Goal: Transaction & Acquisition: Purchase product/service

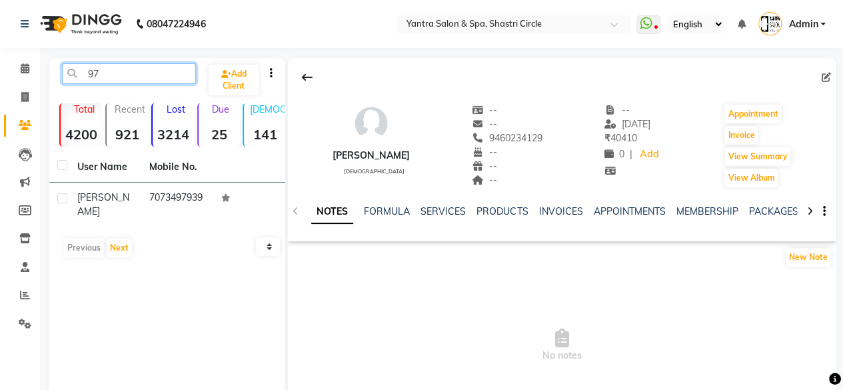
type input "9"
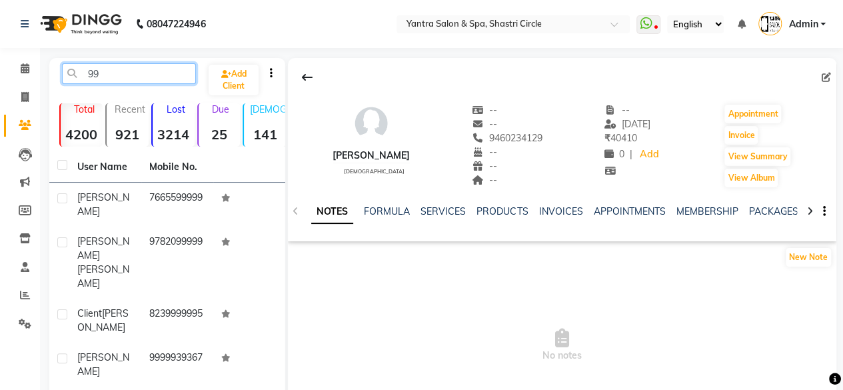
type input "9"
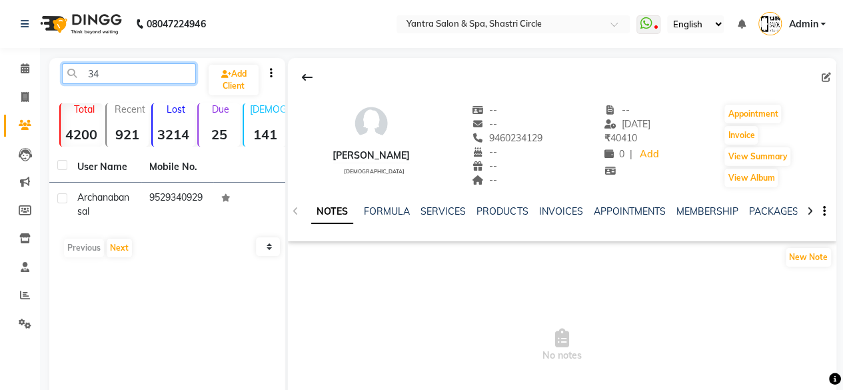
type input "3"
type input "1"
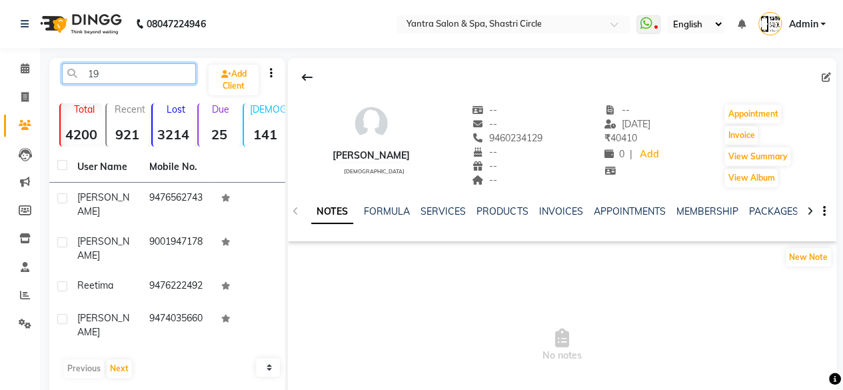
type input "1"
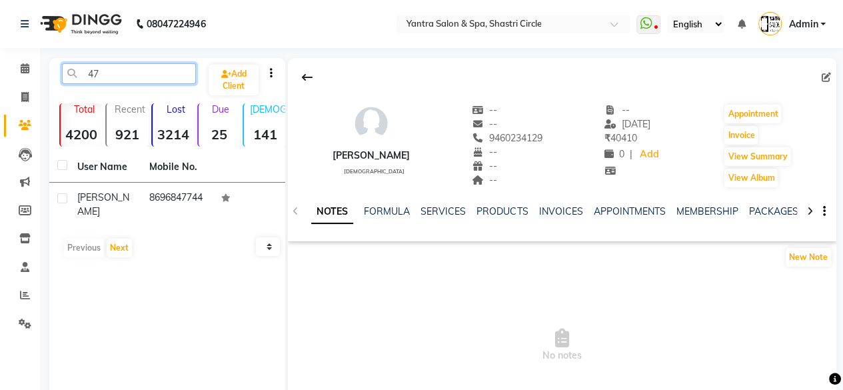
type input "4"
type input "9"
type input "3"
type input "8"
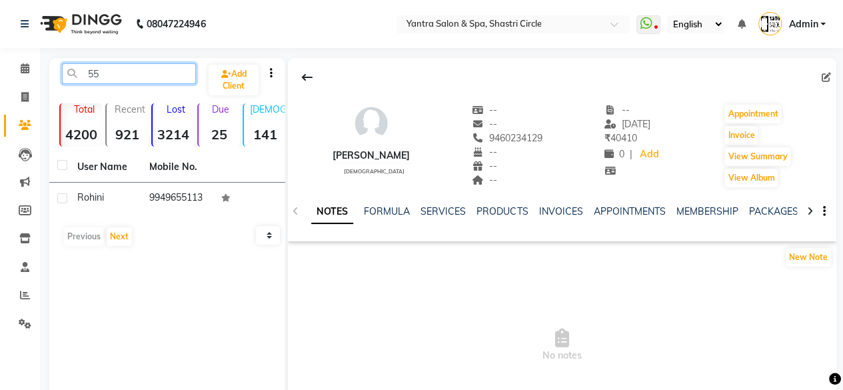
type input "5"
type input "2"
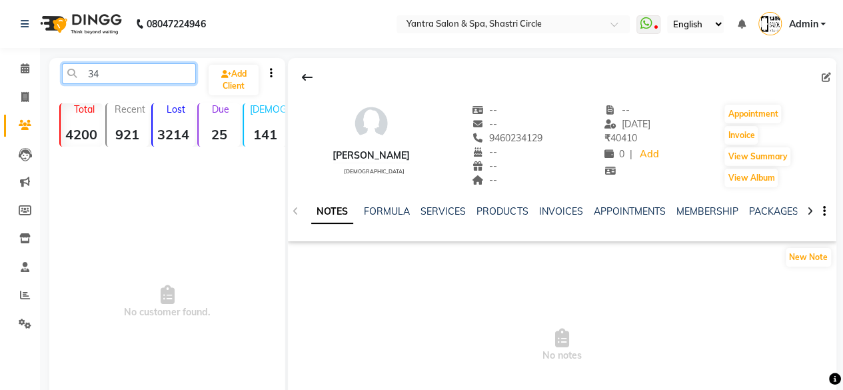
type input "3"
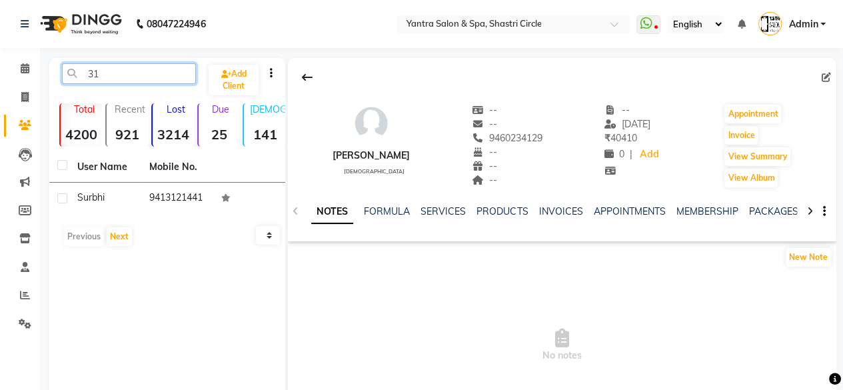
type input "3"
type input "8"
type input "9"
type input "7"
type input "4"
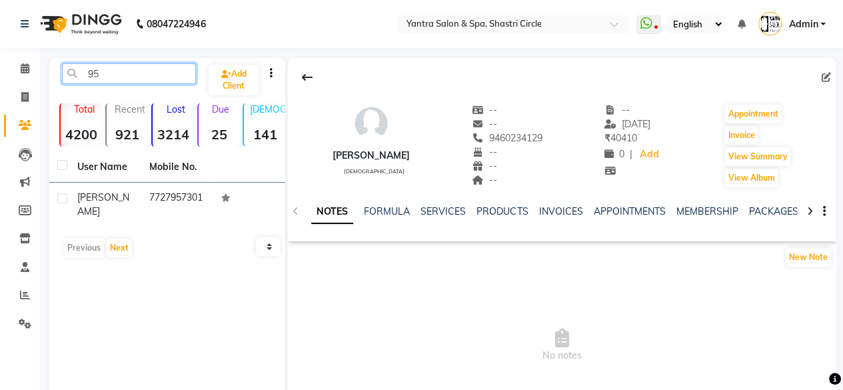
type input "9"
type input "4"
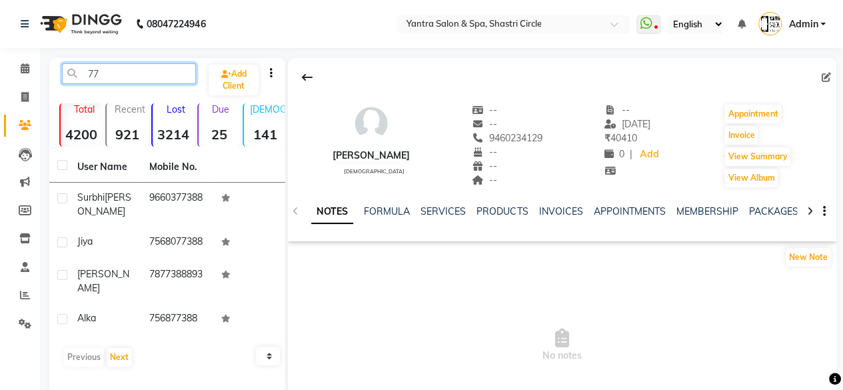
type input "7"
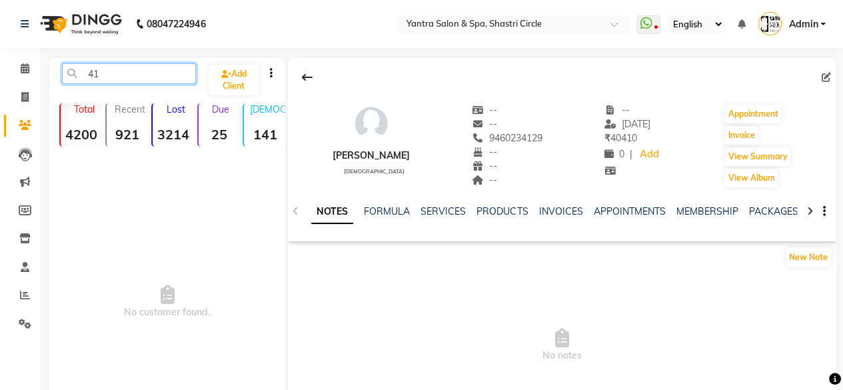
type input "4"
type input "46801809873000"
click at [115, 69] on input "46801809873000" at bounding box center [129, 73] width 134 height 21
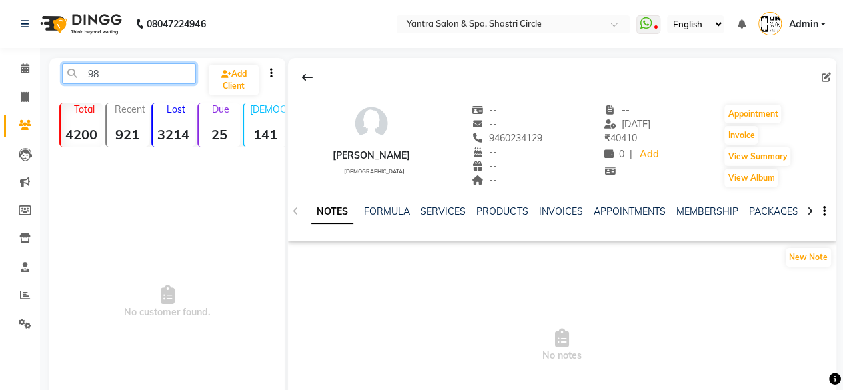
type input "9"
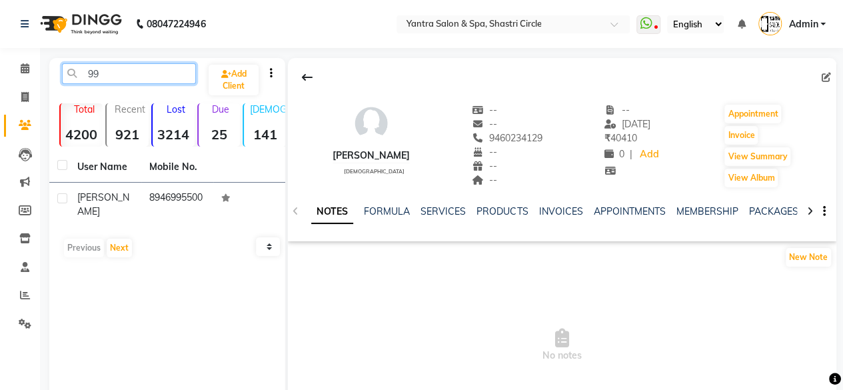
type input "9"
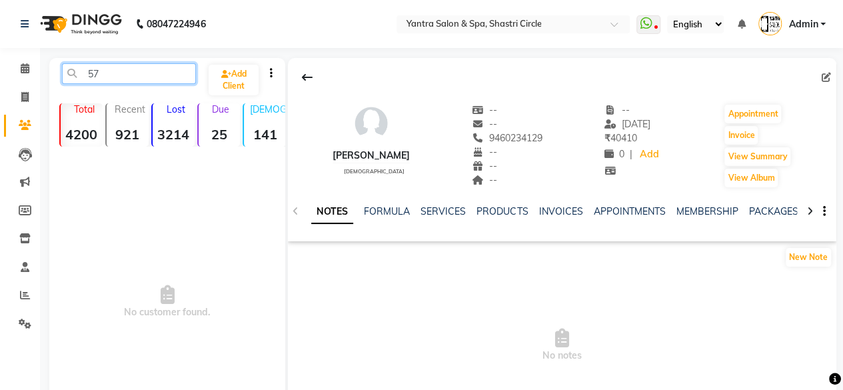
type input "5"
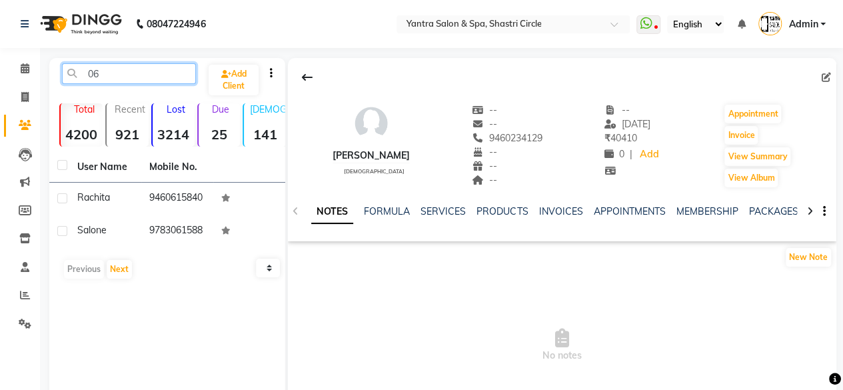
type input "0"
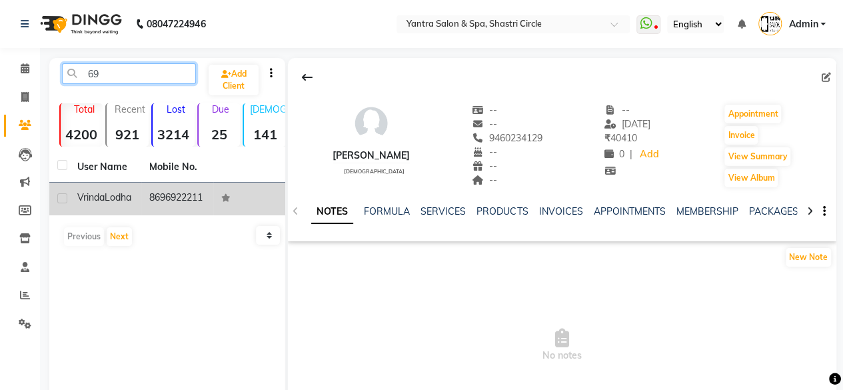
type input "6"
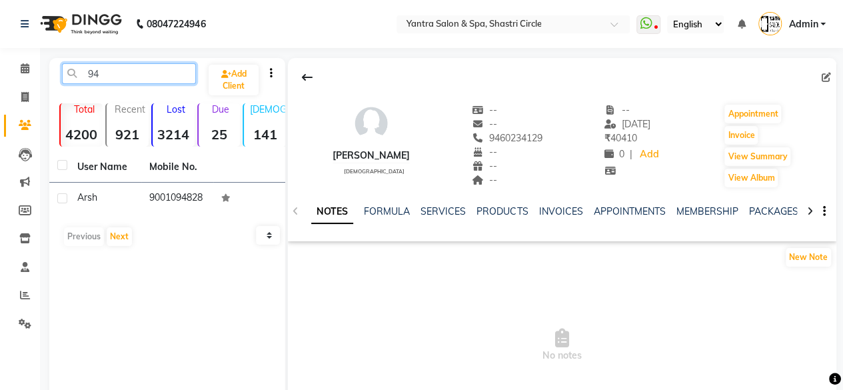
type input "9"
type input "6"
type input "9"
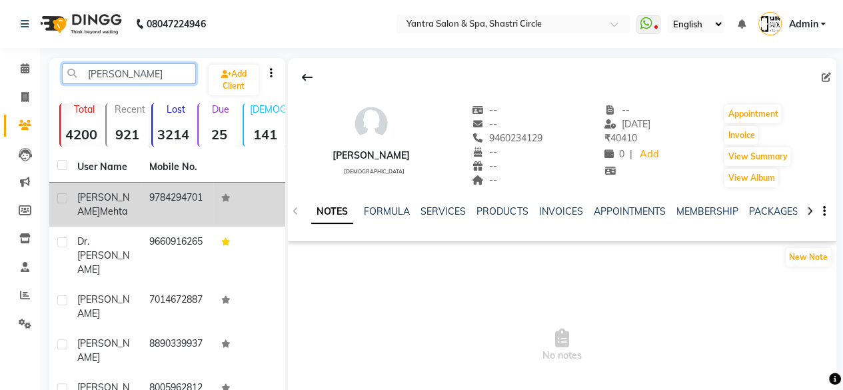
type input "[PERSON_NAME]"
click at [148, 201] on td "9784294701" at bounding box center [177, 205] width 72 height 44
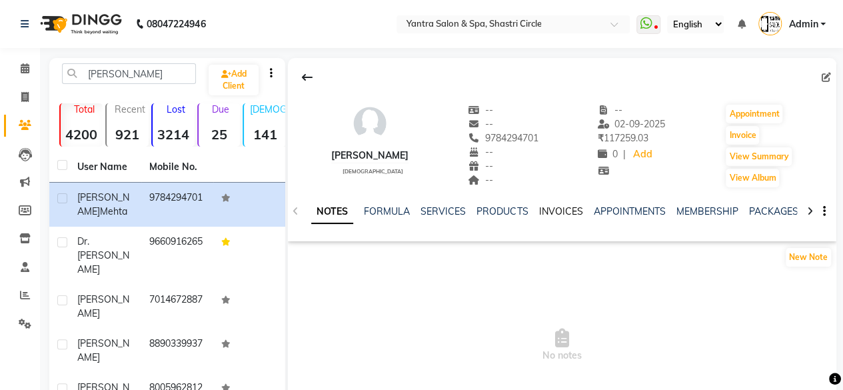
click at [541, 211] on link "INVOICES" at bounding box center [561, 211] width 44 height 12
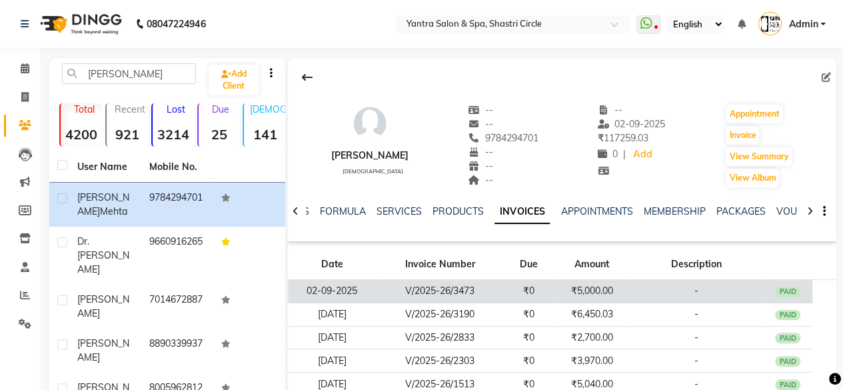
click at [611, 289] on td "₹5,000.00" at bounding box center [592, 291] width 75 height 23
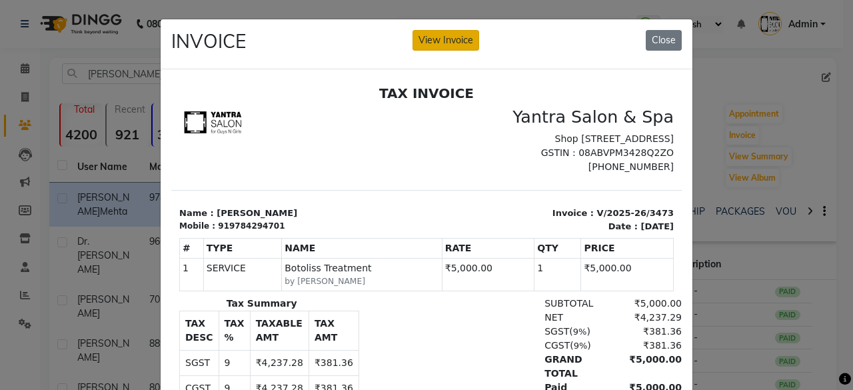
click at [456, 43] on button "View Invoice" at bounding box center [446, 40] width 67 height 21
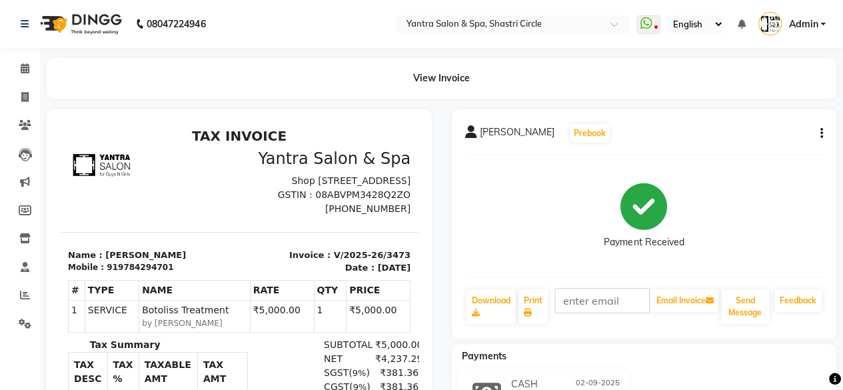
click at [821, 134] on icon "button" at bounding box center [822, 133] width 3 height 1
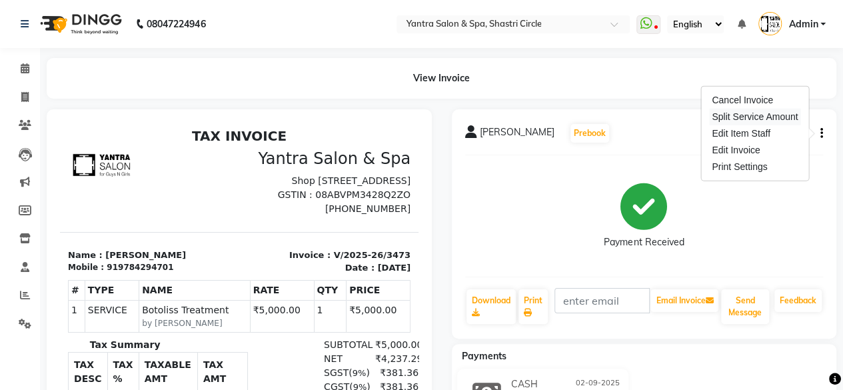
click at [745, 119] on div "Split Service Amount" at bounding box center [754, 117] width 91 height 17
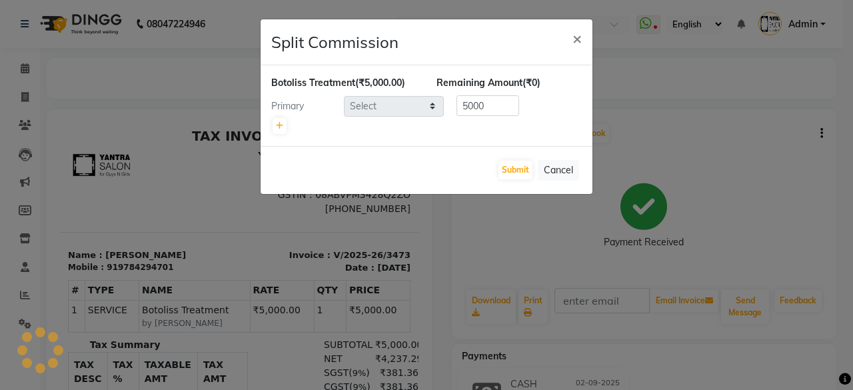
select select "8429"
click at [281, 127] on icon at bounding box center [279, 126] width 7 height 8
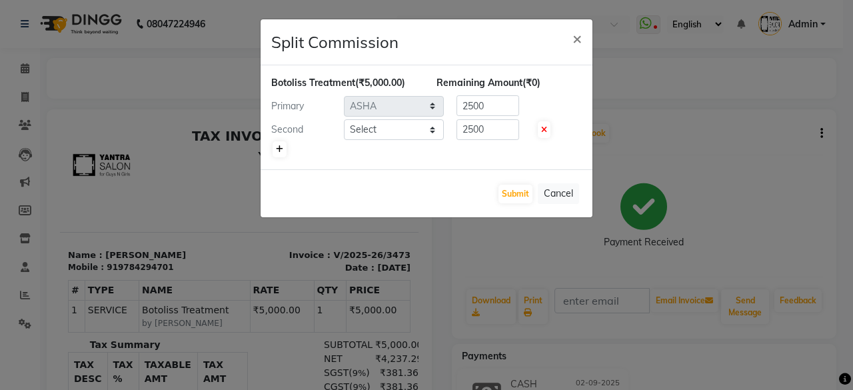
click at [273, 148] on link at bounding box center [280, 149] width 14 height 16
type input "1666.67"
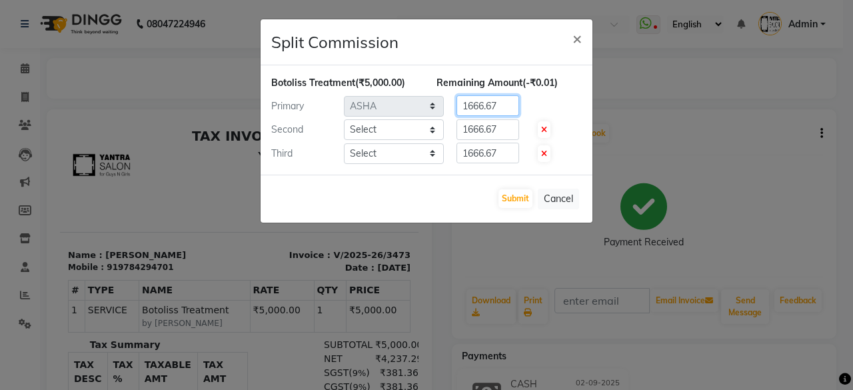
click at [502, 103] on input "1666.67" at bounding box center [488, 105] width 63 height 21
click at [501, 103] on input "1666.67" at bounding box center [488, 105] width 63 height 21
type input "3500"
click at [392, 130] on select "Select [PERSON_NAME] [PERSON_NAME] [PERSON_NAME] [PERSON_NAME] kajal [PERSON_NA…" at bounding box center [394, 129] width 100 height 21
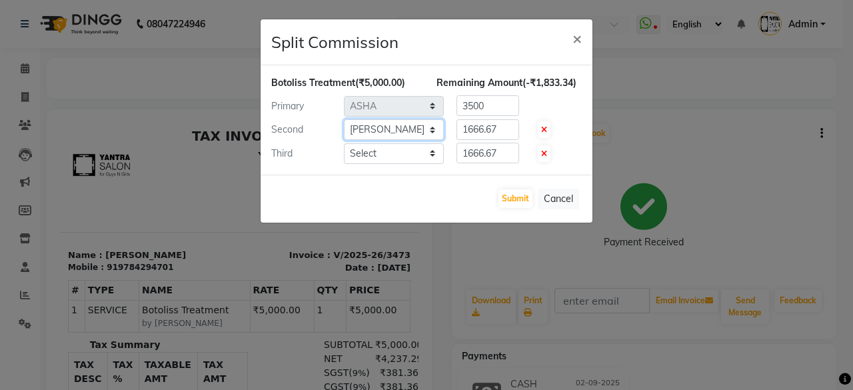
click at [344, 119] on select "Select [PERSON_NAME] [PERSON_NAME] [PERSON_NAME] [PERSON_NAME] kajal [PERSON_NA…" at bounding box center [394, 129] width 100 height 21
click at [392, 130] on select "Select [PERSON_NAME] [PERSON_NAME] [PERSON_NAME] [PERSON_NAME] kajal [PERSON_NA…" at bounding box center [394, 129] width 100 height 21
select select "44020"
click at [344, 119] on select "Select [PERSON_NAME] [PERSON_NAME] [PERSON_NAME] [PERSON_NAME] kajal [PERSON_NA…" at bounding box center [394, 129] width 100 height 21
click at [478, 127] on input "1666.67" at bounding box center [488, 129] width 63 height 21
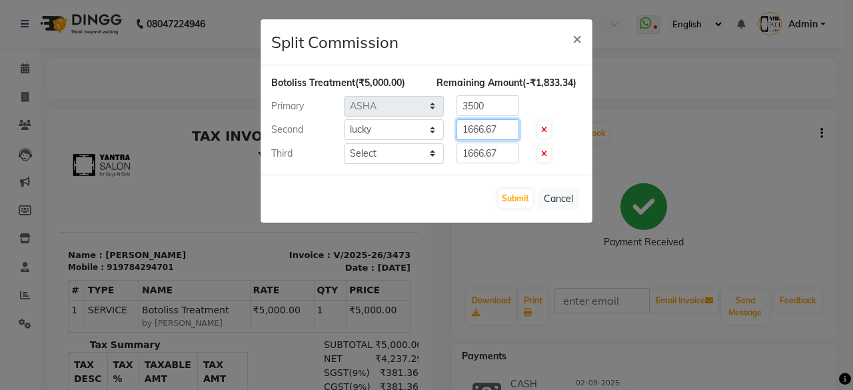
click at [478, 127] on input "1666.67" at bounding box center [488, 129] width 63 height 21
type input "1000"
click at [389, 154] on select "Select [PERSON_NAME] [PERSON_NAME] [PERSON_NAME] [PERSON_NAME] kajal [PERSON_NA…" at bounding box center [394, 153] width 100 height 21
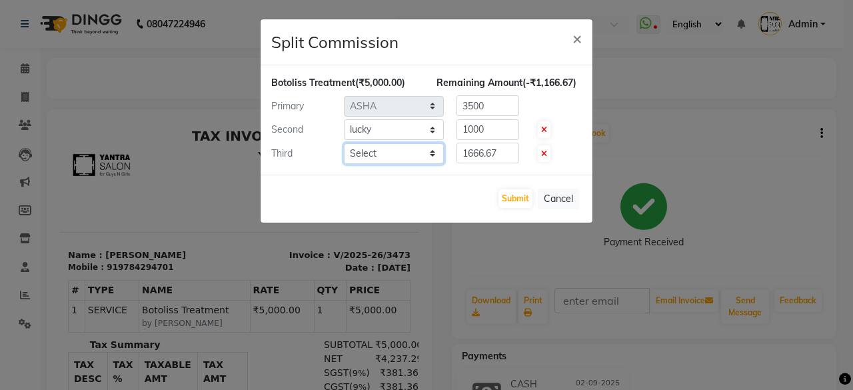
click at [389, 154] on select "Select [PERSON_NAME] [PERSON_NAME] [PERSON_NAME] [PERSON_NAME] kajal [PERSON_NA…" at bounding box center [394, 153] width 100 height 21
select select "4414"
click at [344, 143] on select "Select [PERSON_NAME] [PERSON_NAME] [PERSON_NAME] [PERSON_NAME] kajal [PERSON_NA…" at bounding box center [394, 153] width 100 height 21
click at [467, 152] on input "1666.67" at bounding box center [488, 153] width 63 height 21
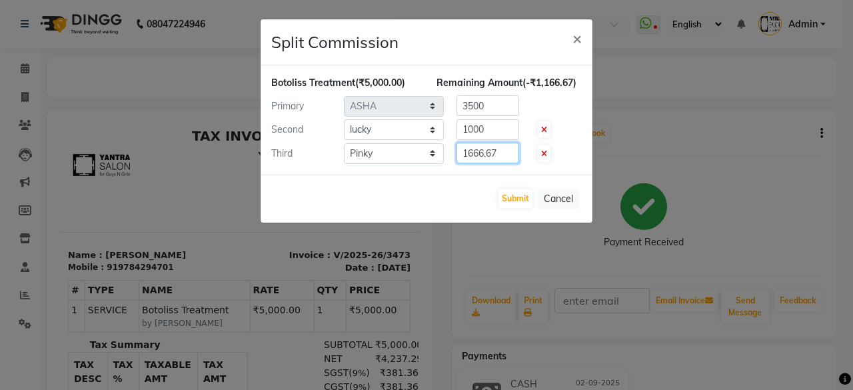
click at [467, 152] on input "1666.67" at bounding box center [488, 153] width 63 height 21
type input "500"
click at [423, 178] on div "Submit Cancel" at bounding box center [427, 199] width 332 height 48
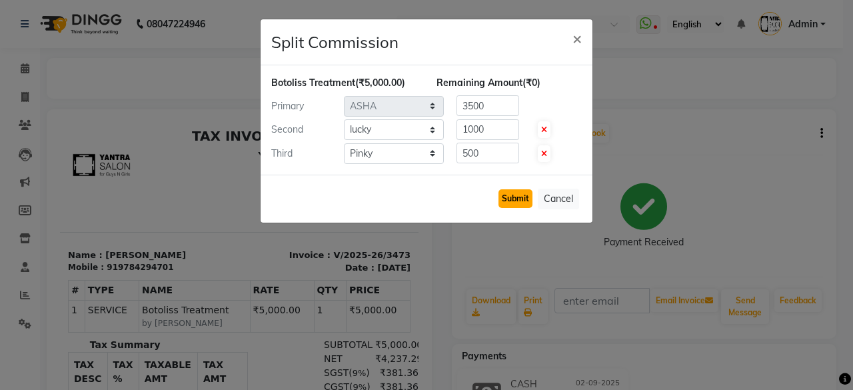
click at [519, 197] on button "Submit" at bounding box center [516, 198] width 34 height 19
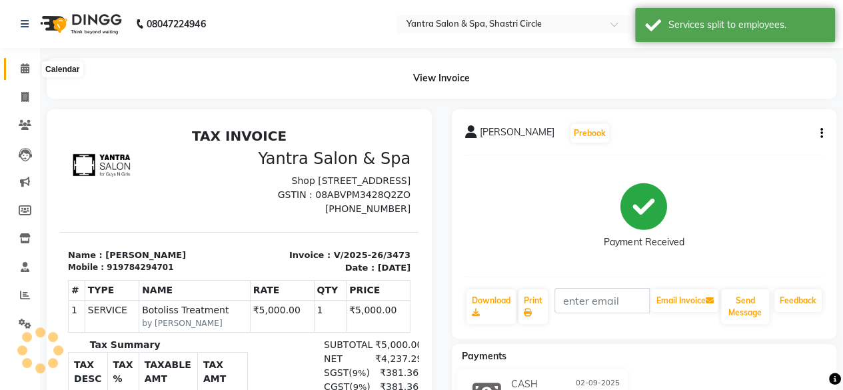
click at [21, 62] on span at bounding box center [24, 68] width 23 height 15
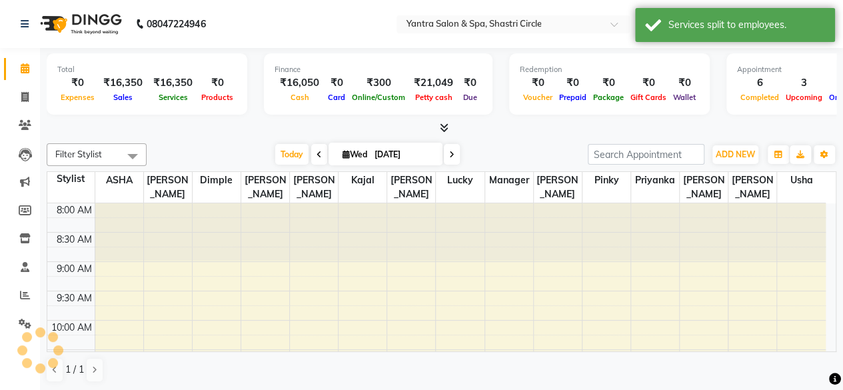
scroll to position [347, 0]
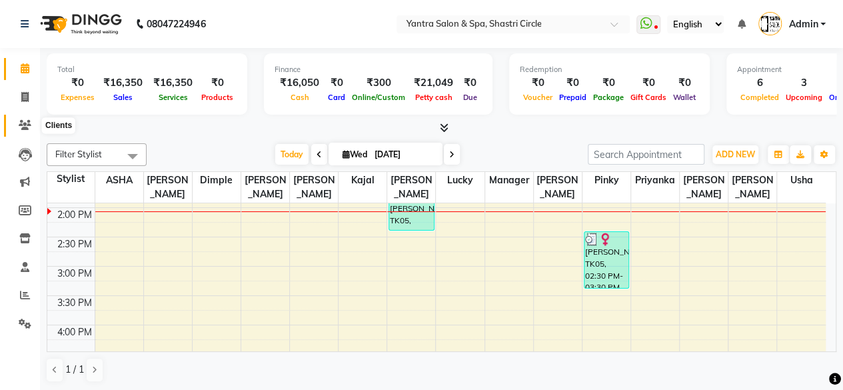
click at [20, 124] on icon at bounding box center [25, 125] width 13 height 10
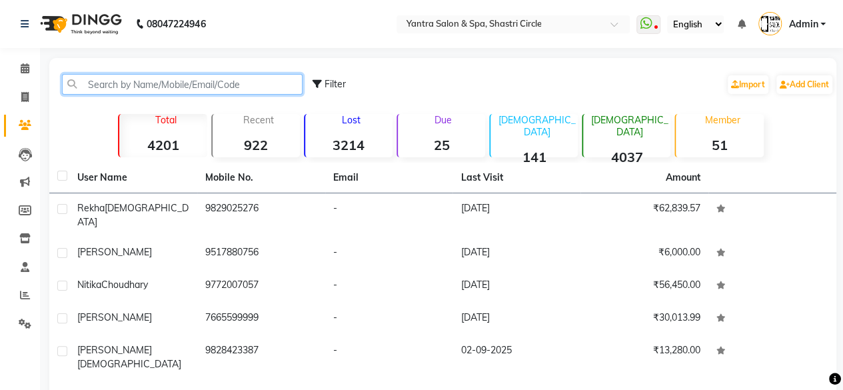
click at [155, 80] on input "text" at bounding box center [182, 84] width 241 height 21
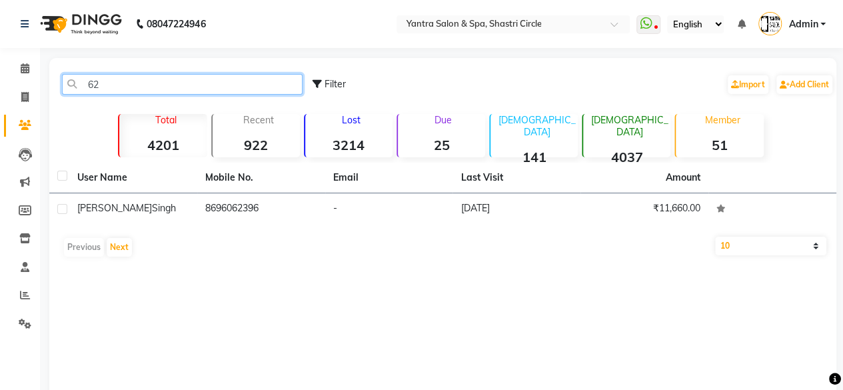
type input "6"
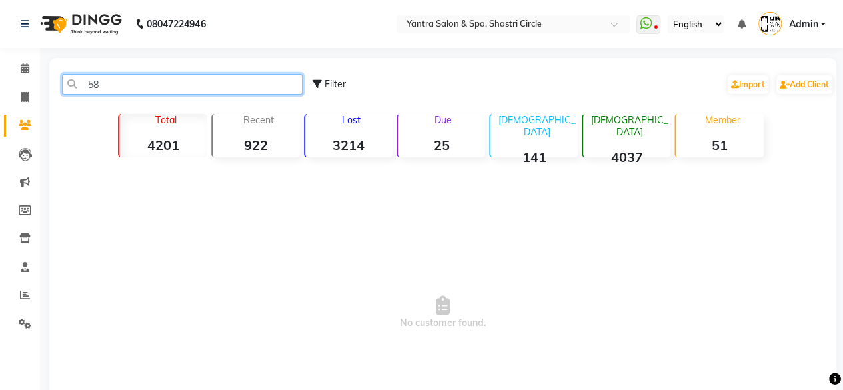
type input "5"
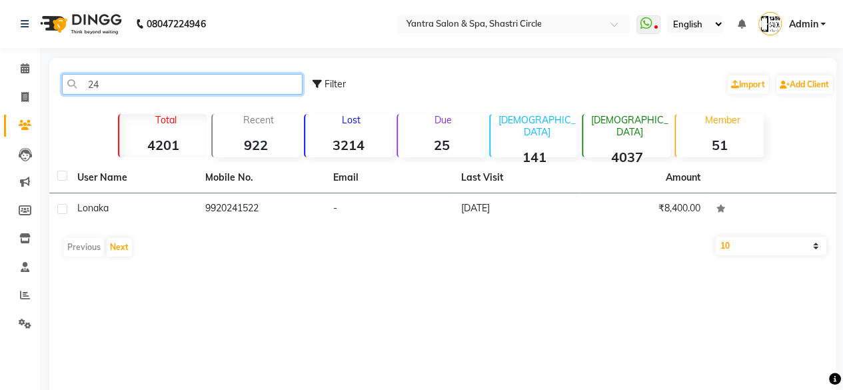
type input "2"
type input "9"
type input "4"
type input "1"
type input "9"
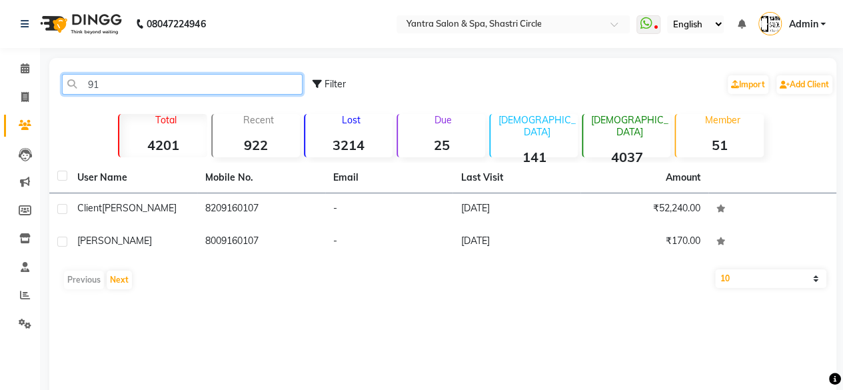
type input "9"
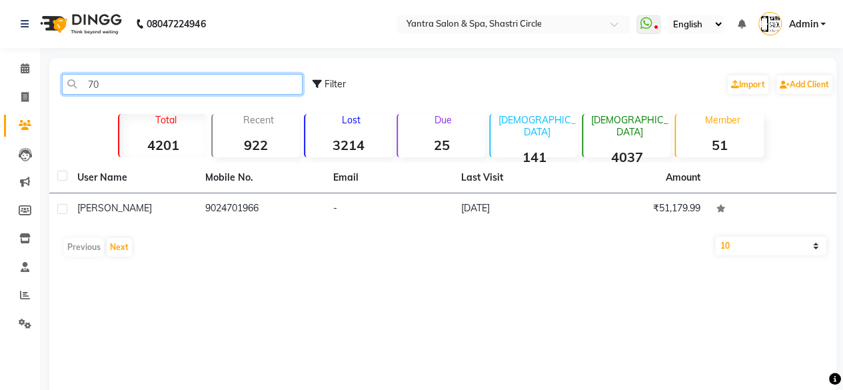
type input "7"
type input "8"
type input "5"
type input "7"
type input "9"
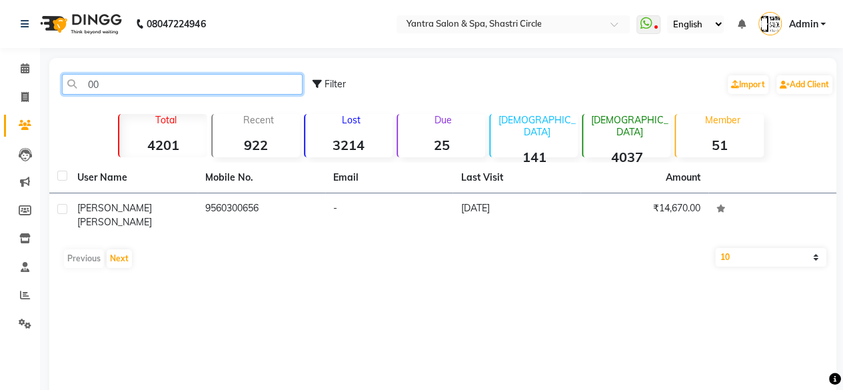
type input "0"
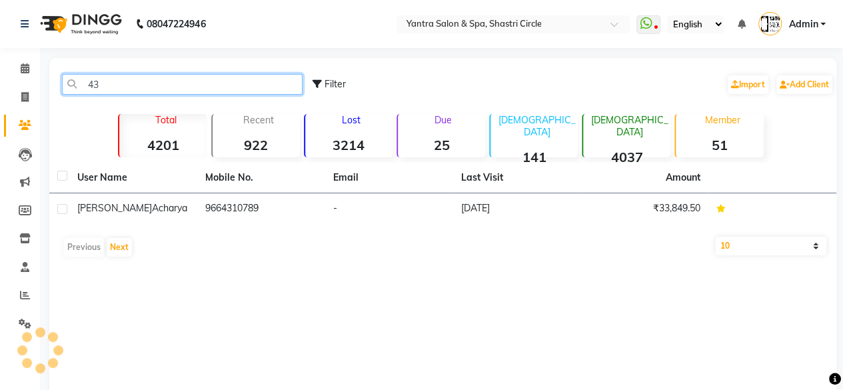
type input "4"
type input "3"
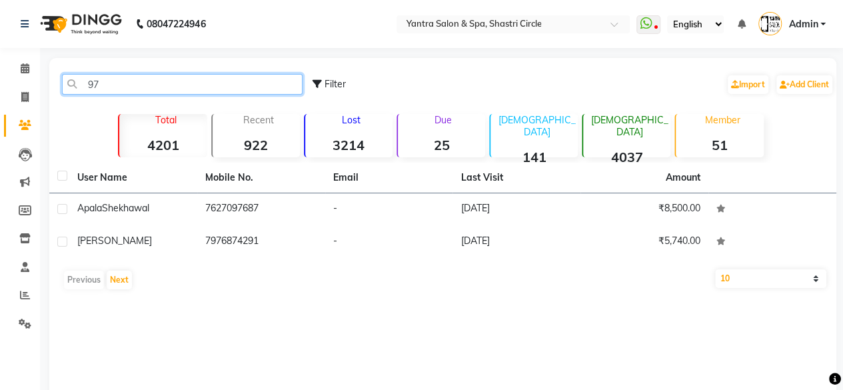
type input "9"
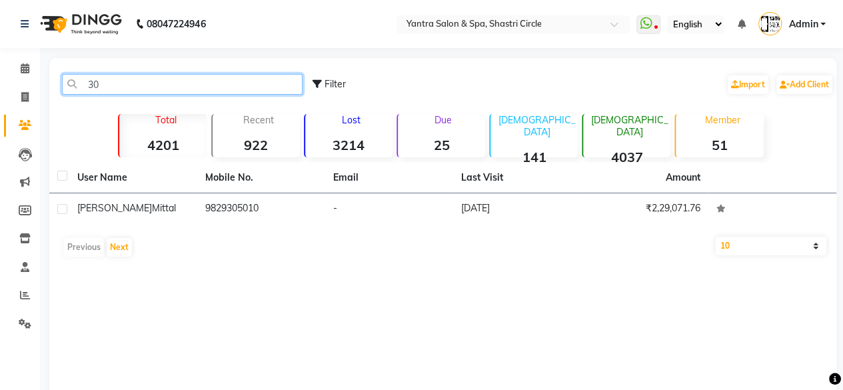
type input "3"
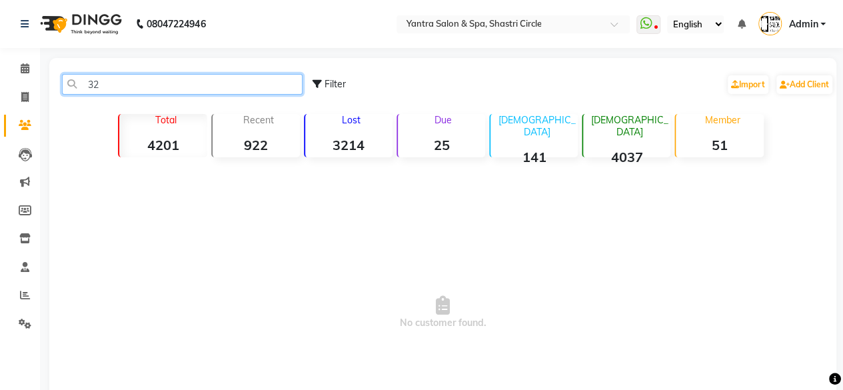
type input "3"
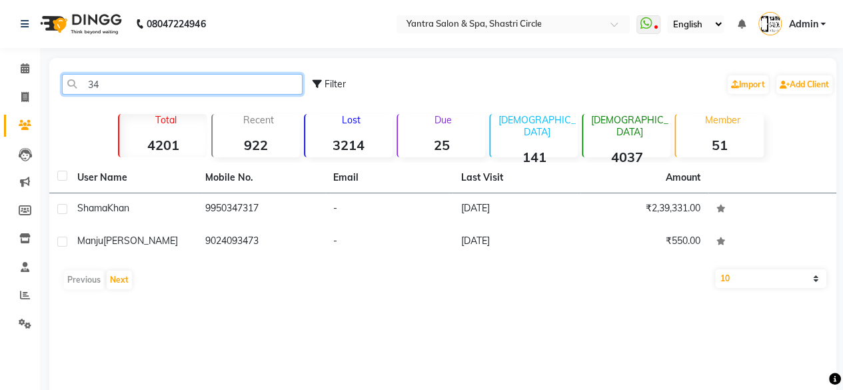
type input "3"
type input "0"
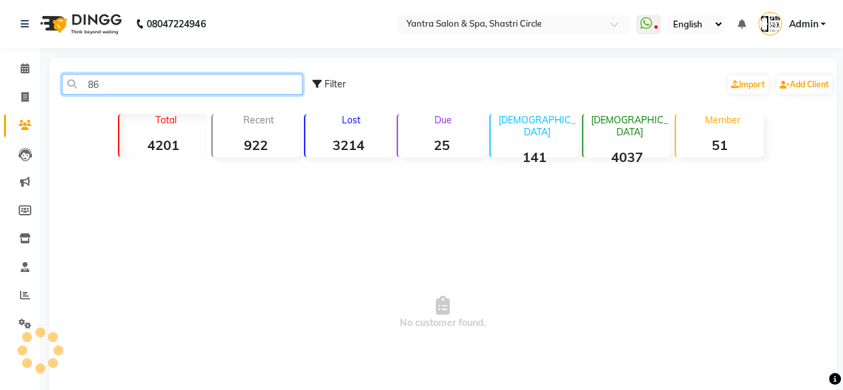
type input "8"
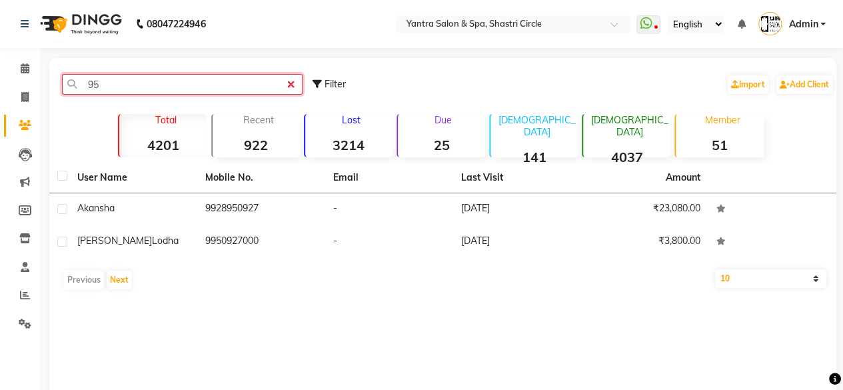
type input "9"
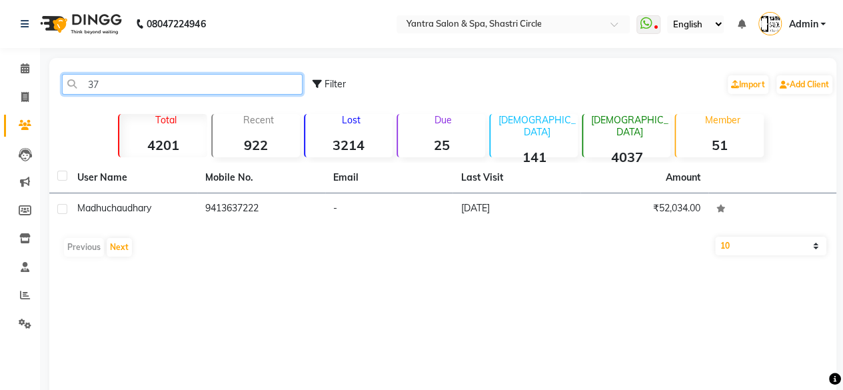
type input "3"
type input "1"
type input "4"
type input "9"
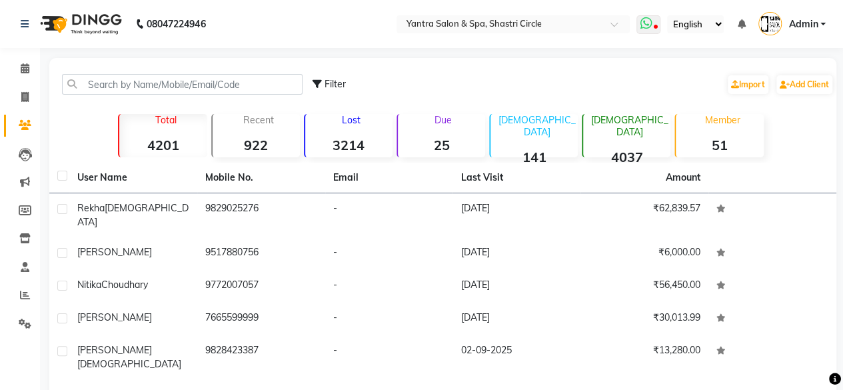
click at [648, 32] on span at bounding box center [649, 24] width 24 height 19
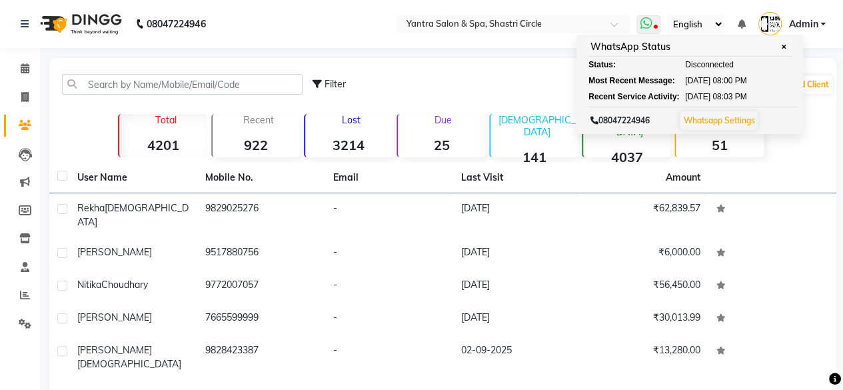
click at [788, 50] on span "✕" at bounding box center [784, 47] width 12 height 10
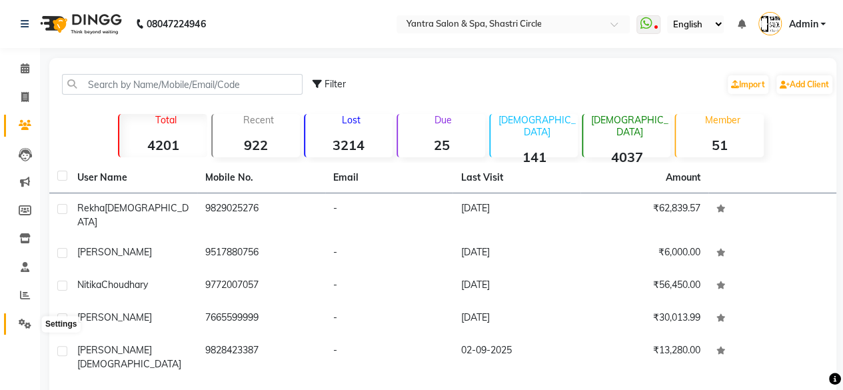
click at [19, 321] on icon at bounding box center [25, 324] width 13 height 10
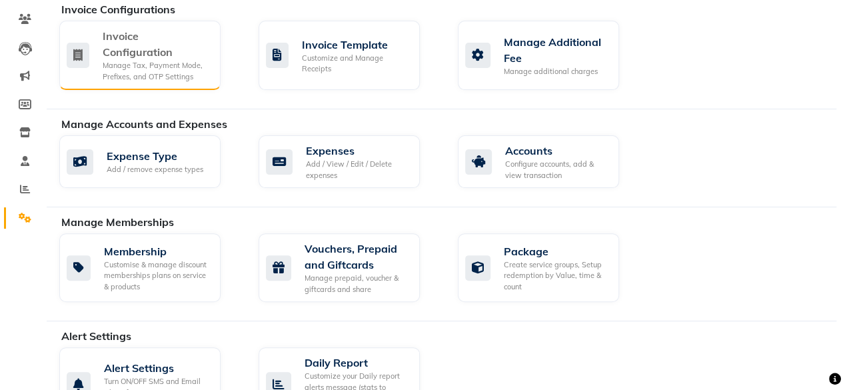
scroll to position [2, 0]
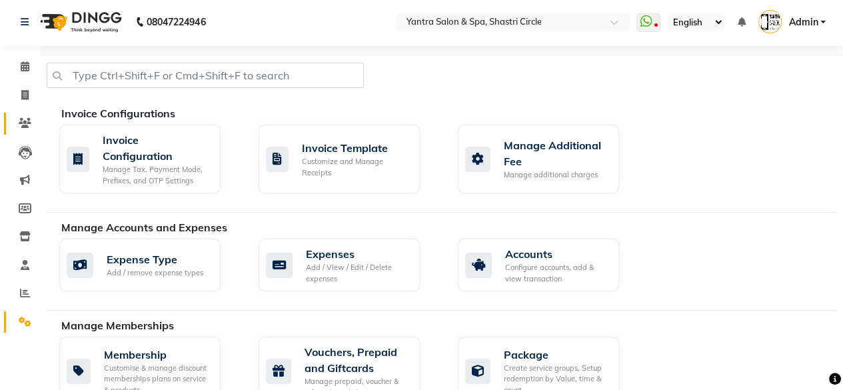
click at [12, 117] on link "Clients" at bounding box center [20, 124] width 32 height 22
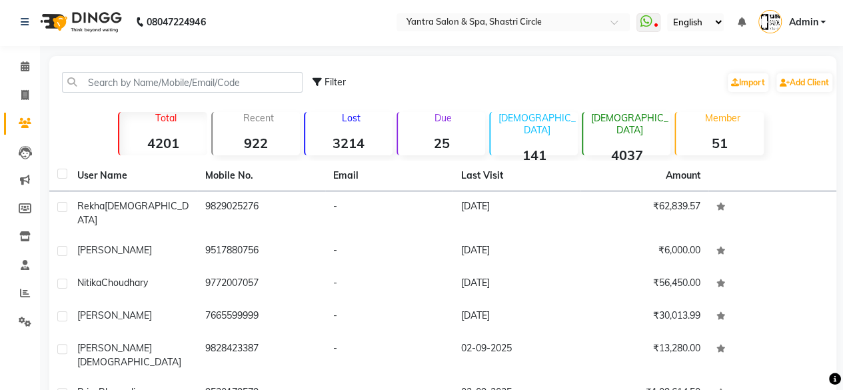
click at [141, 94] on div "Filter Import Add Client" at bounding box center [443, 82] width 782 height 42
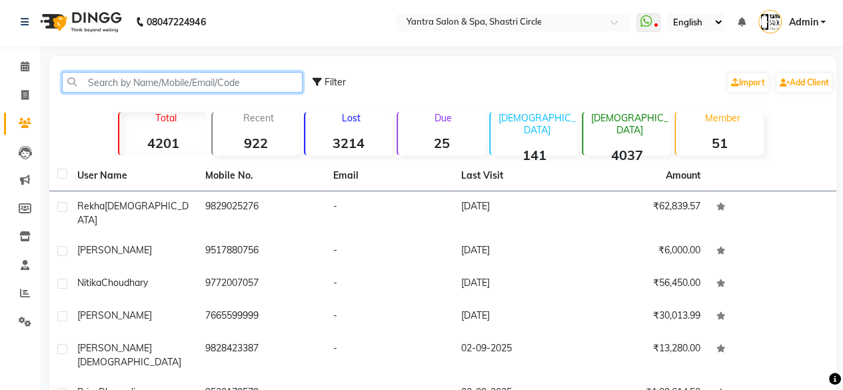
click at [143, 83] on input "text" at bounding box center [182, 82] width 241 height 21
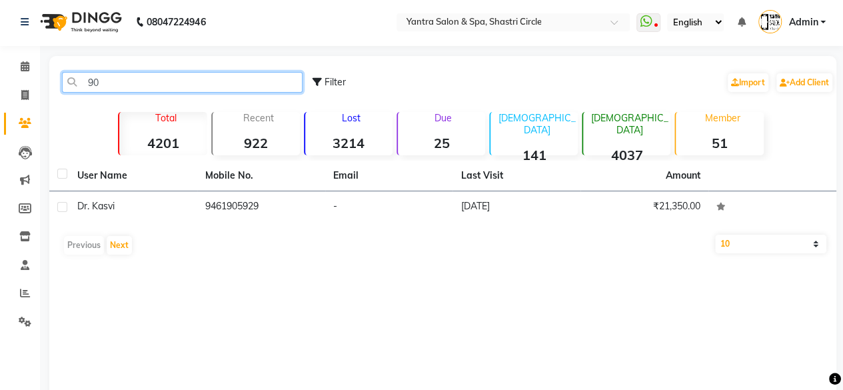
type input "9"
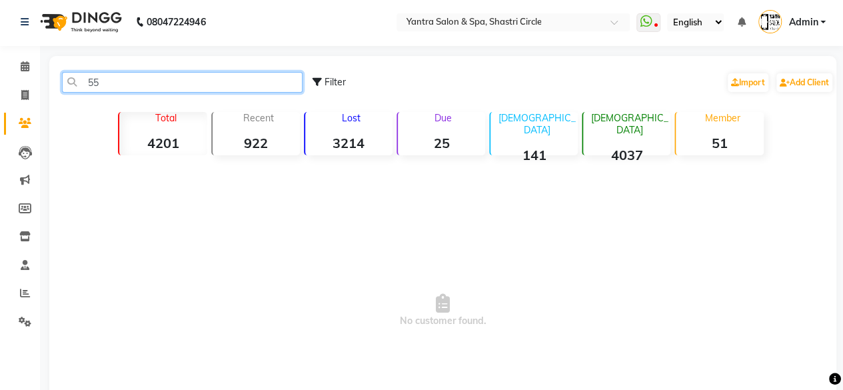
type input "5"
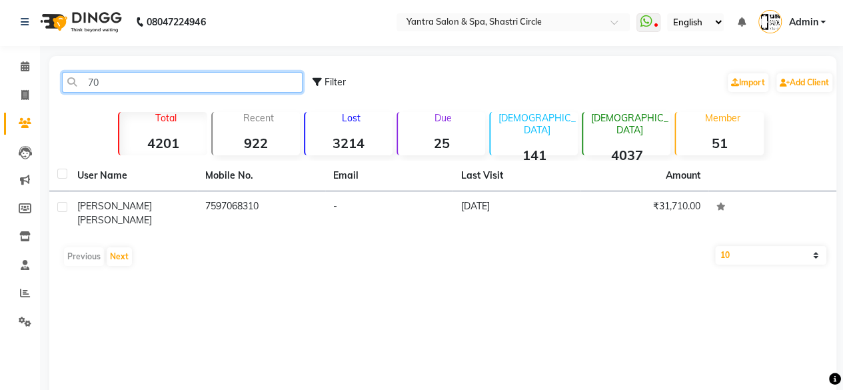
type input "7"
type input "3"
type input "4"
type input "1"
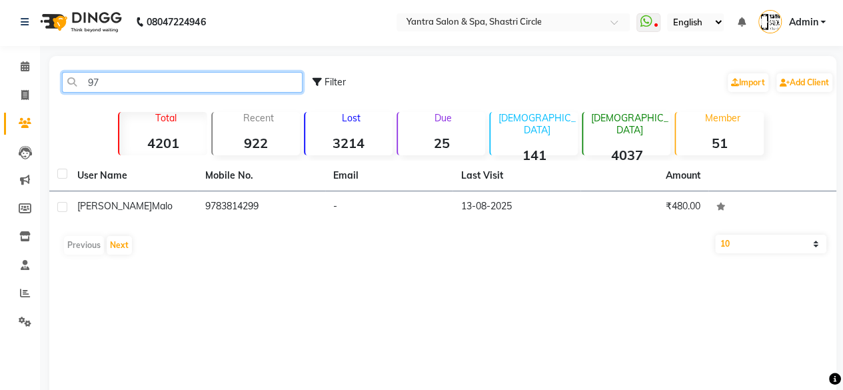
type input "9"
type input "3"
type input "4"
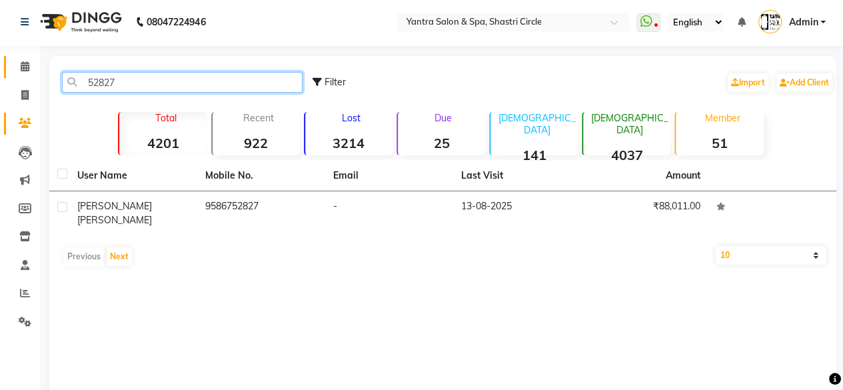
type input "52827"
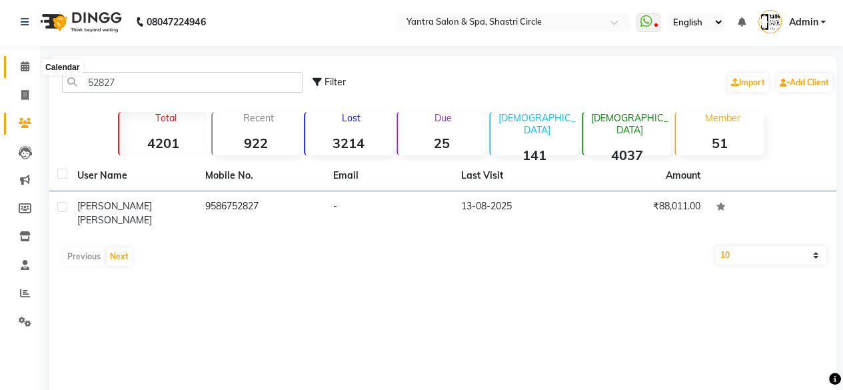
click at [30, 65] on span at bounding box center [24, 66] width 23 height 15
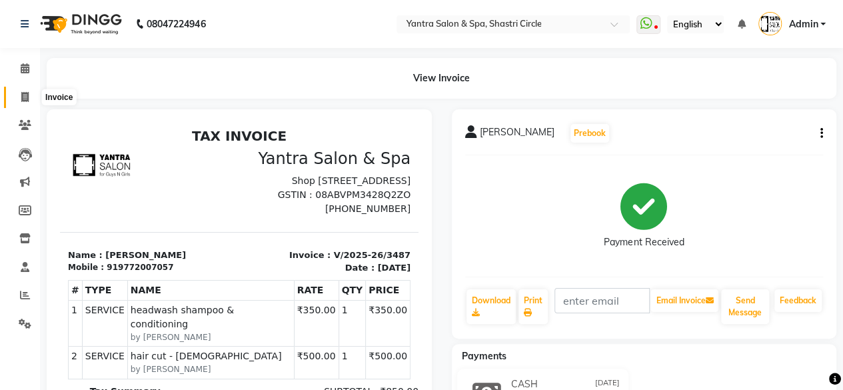
drag, startPoint x: 0, startPoint y: 0, endPoint x: 19, endPoint y: 97, distance: 98.6
click at [19, 97] on span at bounding box center [24, 97] width 23 height 15
select select "service"
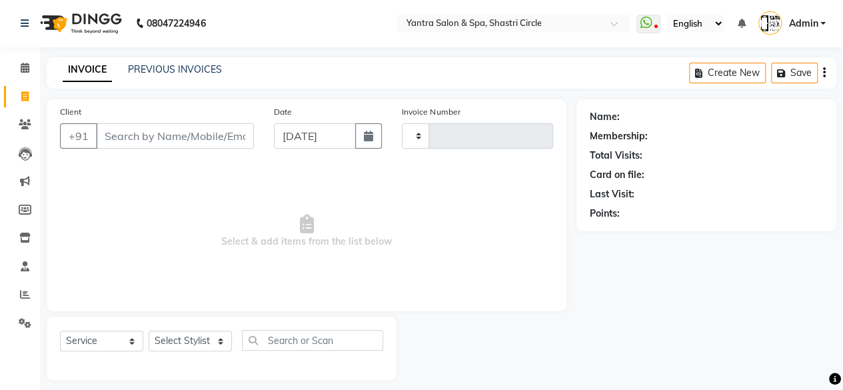
type input "3488"
select select "154"
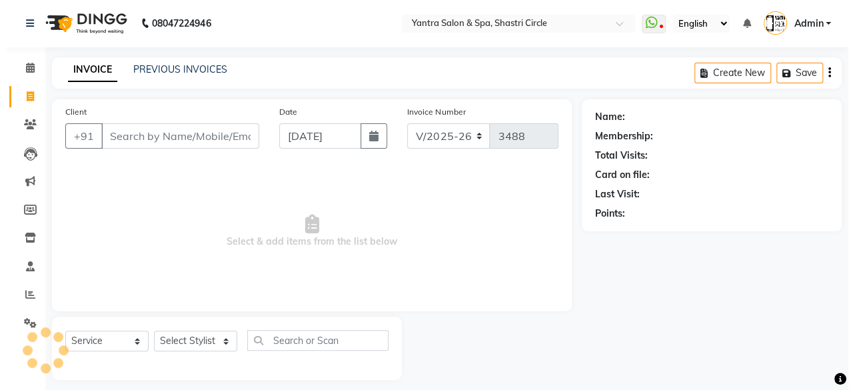
scroll to position [10, 0]
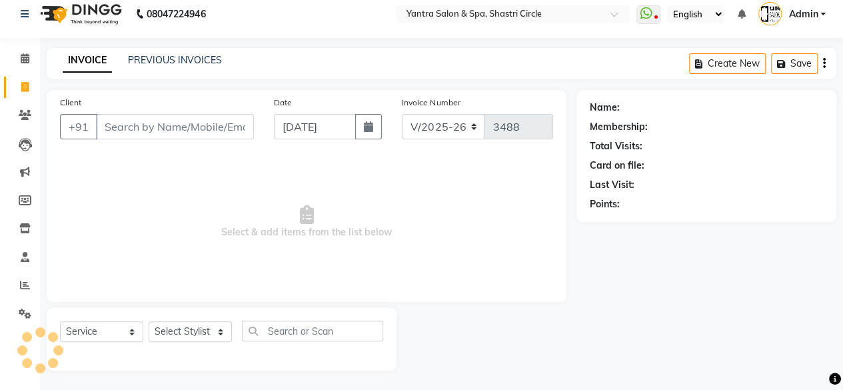
click at [187, 129] on input "Client" at bounding box center [175, 126] width 158 height 25
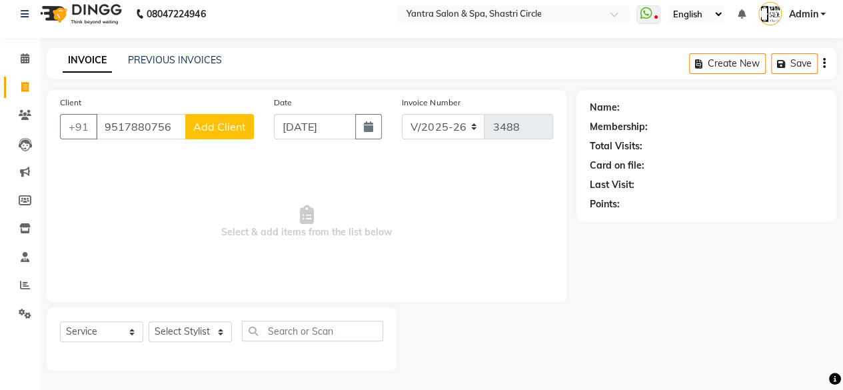
type input "9517880756"
click at [222, 126] on span "Add Client" at bounding box center [219, 126] width 53 height 13
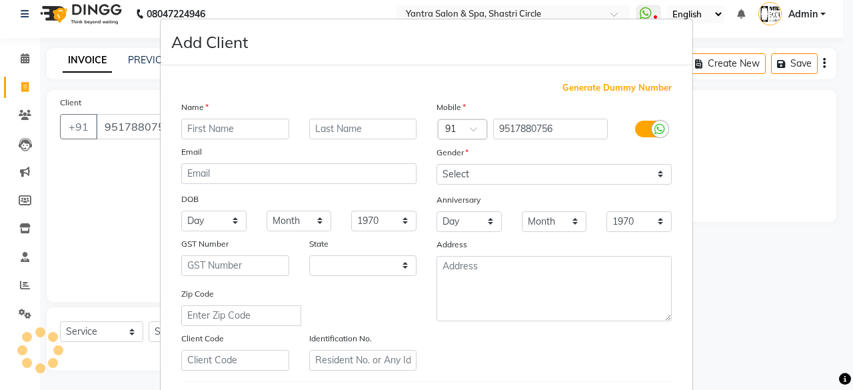
select select "33"
type input "[PERSON_NAME]"
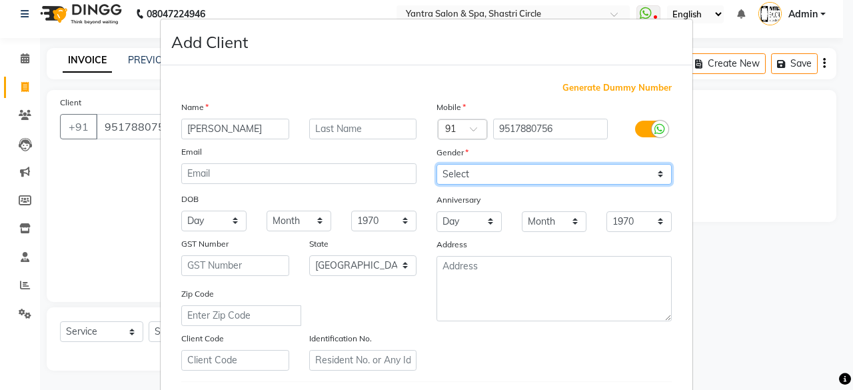
drag, startPoint x: 483, startPoint y: 174, endPoint x: 479, endPoint y: 181, distance: 8.1
click at [483, 174] on select "Select Male Female Other Prefer Not To Say" at bounding box center [554, 174] width 235 height 21
select select "[DEMOGRAPHIC_DATA]"
click at [437, 164] on select "Select Male Female Other Prefer Not To Say" at bounding box center [554, 174] width 235 height 21
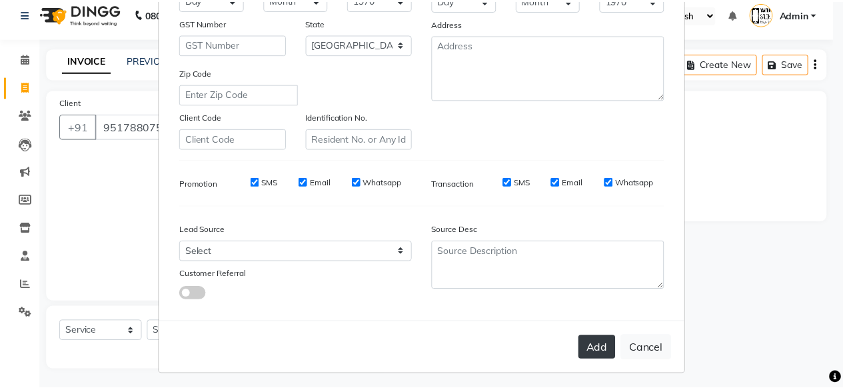
scroll to position [223, 0]
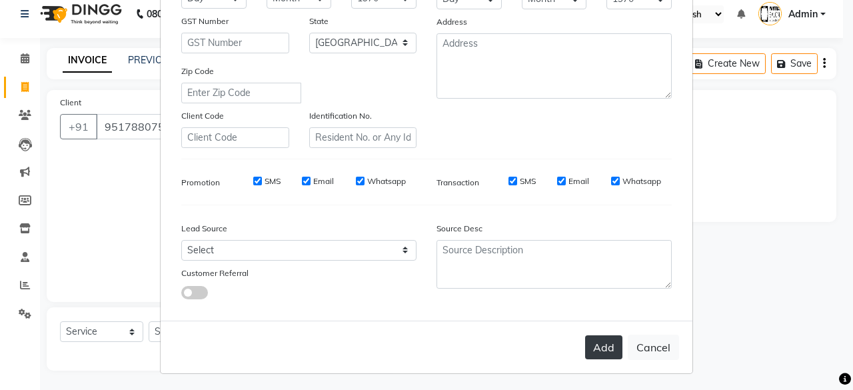
click at [607, 335] on button "Add" at bounding box center [603, 347] width 37 height 24
select select
select select "null"
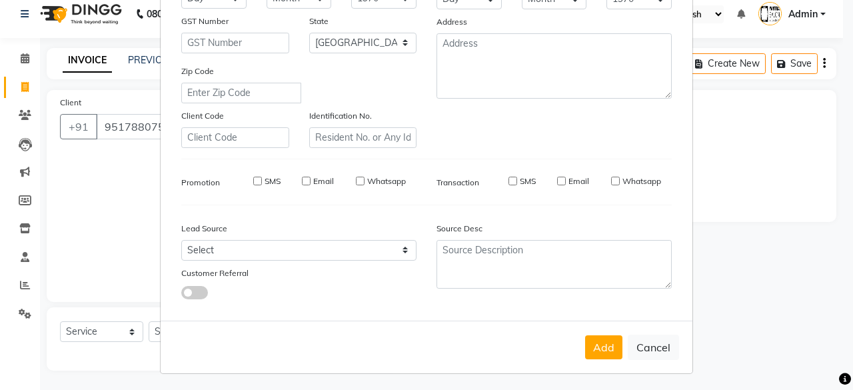
select select
checkbox input "false"
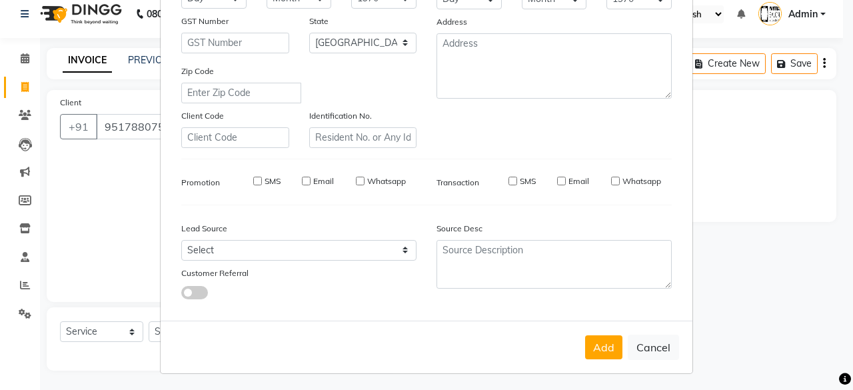
checkbox input "false"
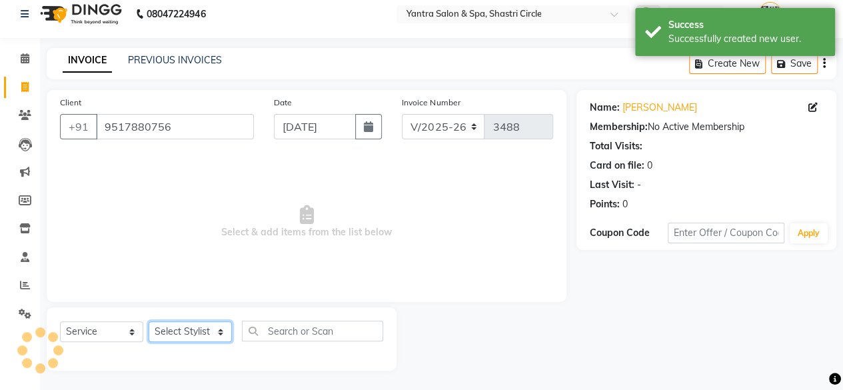
click at [200, 334] on select "Select Stylist Arvind ASHA bhawna goyal Dimple Harsha Hemlata kajal Latika luck…" at bounding box center [190, 331] width 83 height 21
select select "8429"
click at [149, 321] on select "Select Stylist Arvind ASHA bhawna goyal Dimple Harsha Hemlata kajal Latika luck…" at bounding box center [190, 331] width 83 height 21
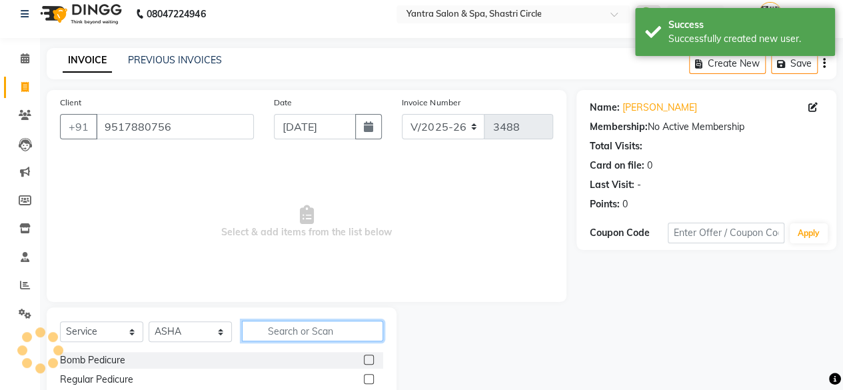
click at [285, 331] on input "text" at bounding box center [312, 331] width 141 height 21
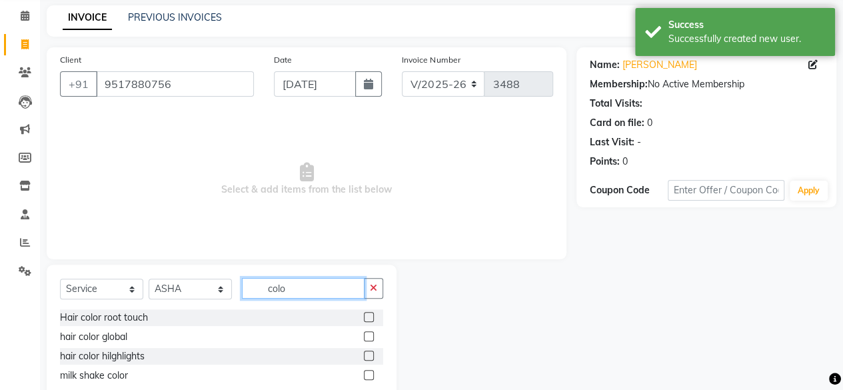
scroll to position [87, 0]
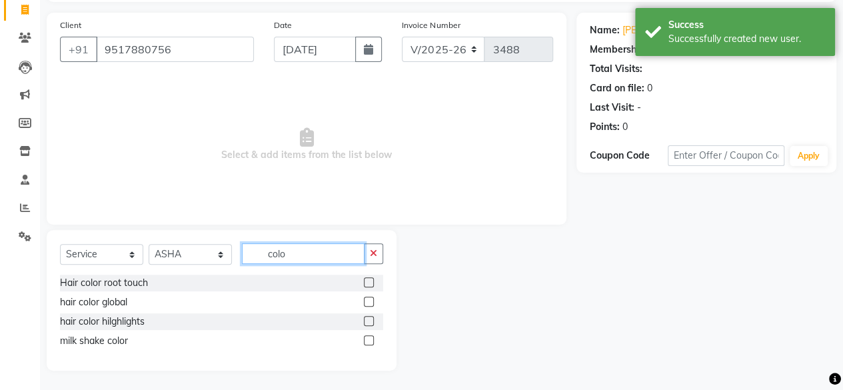
type input "colo"
click at [367, 298] on label at bounding box center [369, 302] width 10 height 10
click at [367, 298] on input "checkbox" at bounding box center [368, 302] width 9 height 9
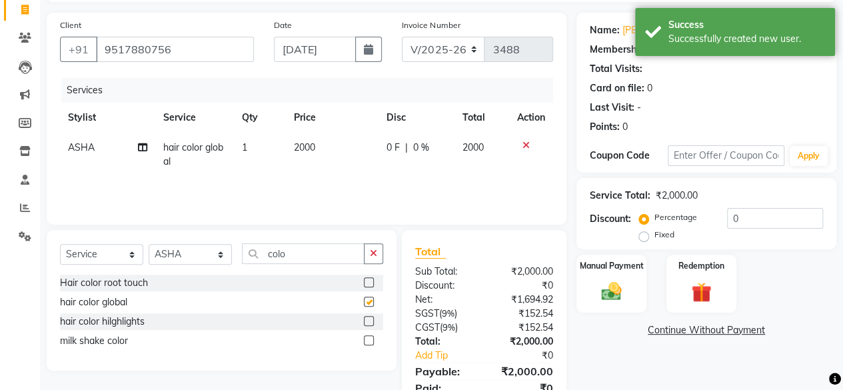
checkbox input "false"
click at [319, 158] on td "2000" at bounding box center [332, 155] width 93 height 44
select select "8429"
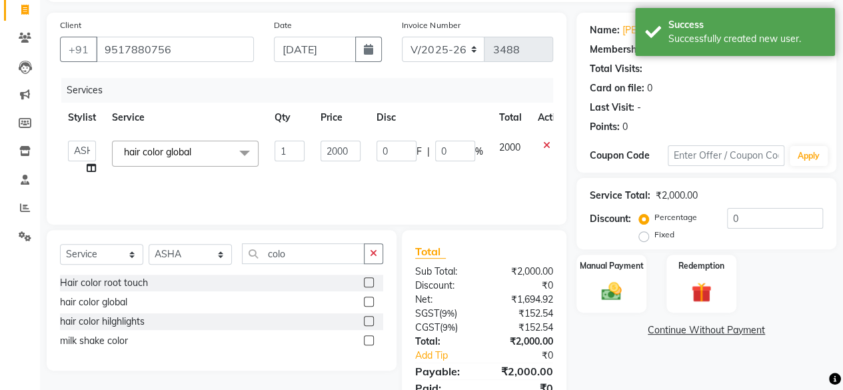
click at [319, 158] on td "2000" at bounding box center [341, 158] width 56 height 51
click at [331, 151] on input "2000" at bounding box center [341, 151] width 40 height 21
type input "6000"
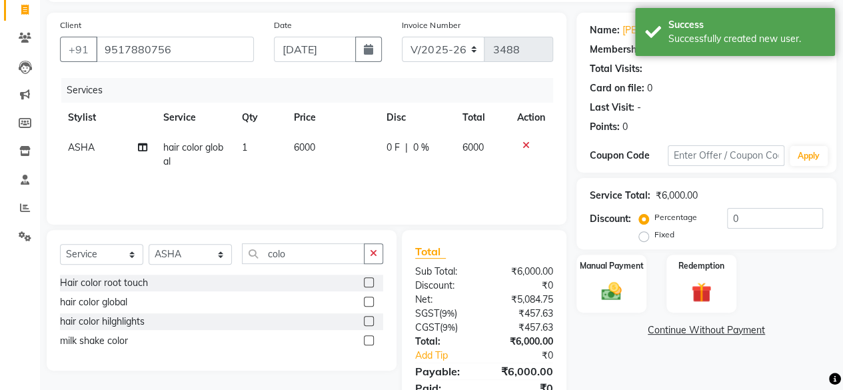
click at [336, 180] on div "Services Stylist Service Qty Price Disc Total Action ASHA hair color global 1 6…" at bounding box center [306, 144] width 493 height 133
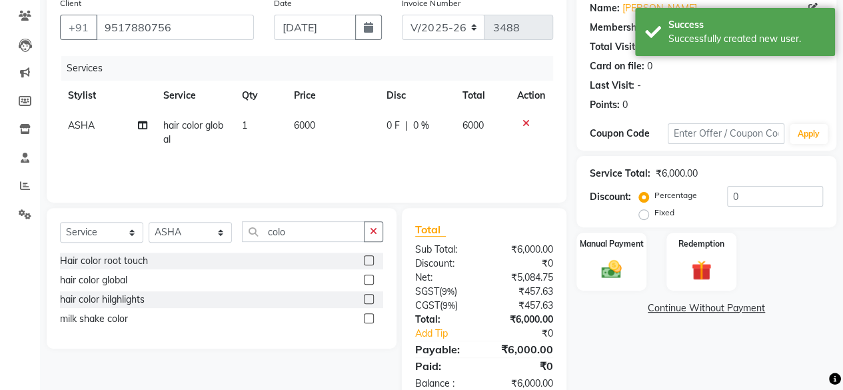
scroll to position [142, 0]
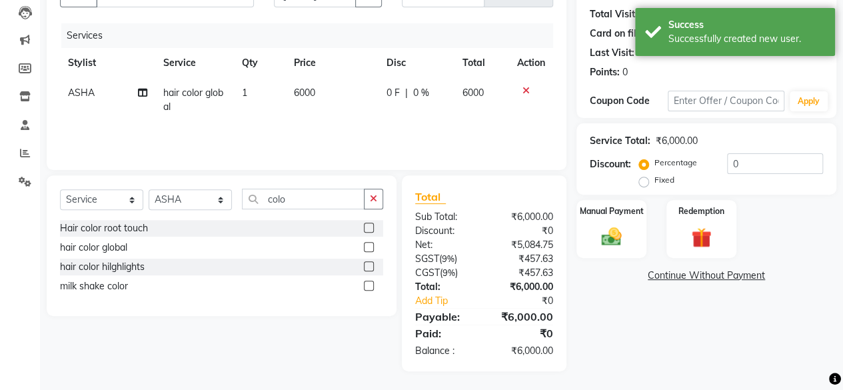
click at [133, 94] on td "ASHA" at bounding box center [107, 100] width 95 height 44
select select "8429"
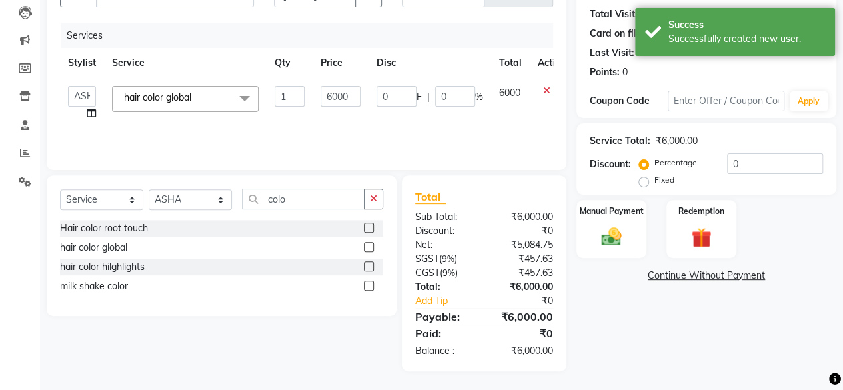
click at [149, 94] on span "hair color global" at bounding box center [157, 97] width 67 height 12
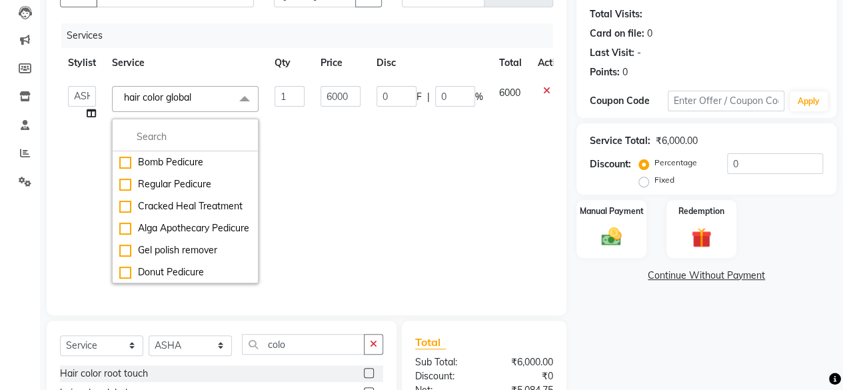
click at [95, 111] on icon at bounding box center [91, 113] width 9 height 9
select select "8429"
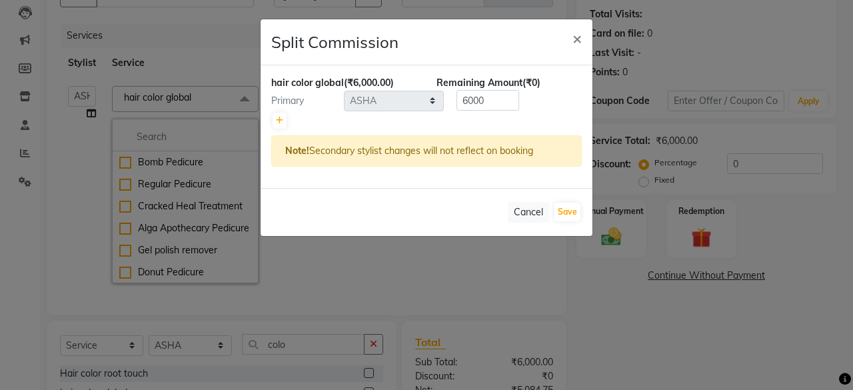
click at [287, 120] on div at bounding box center [426, 120] width 311 height 19
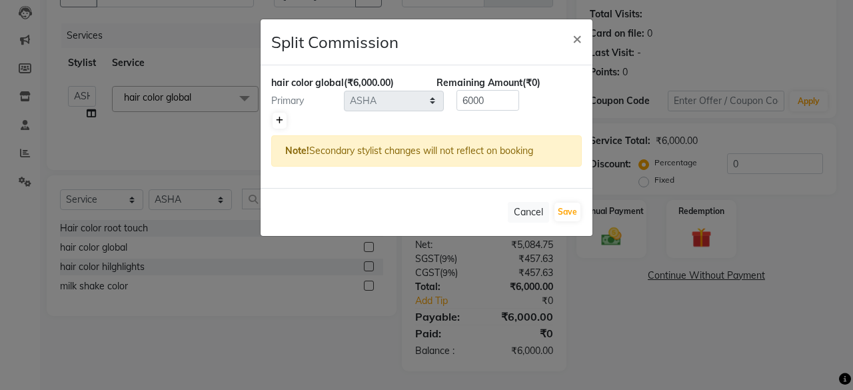
click at [277, 121] on icon at bounding box center [279, 121] width 7 height 8
type input "3000"
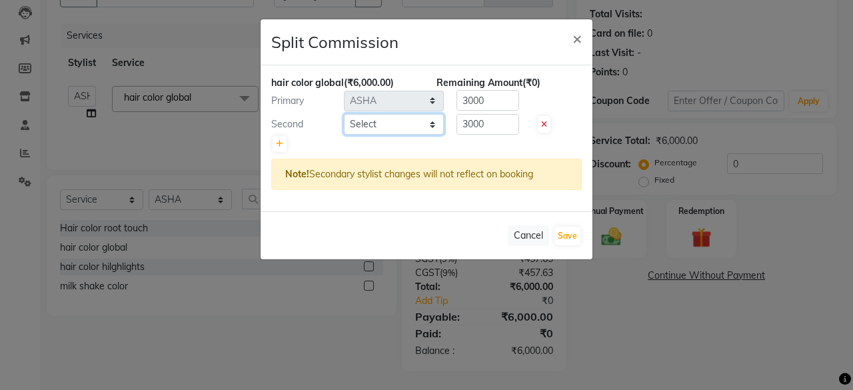
click at [384, 122] on select "Select Arvind ASHA bhawna goyal Dimple Harsha Hemlata kajal Latika lucky Manage…" at bounding box center [394, 124] width 100 height 21
select select "44020"
click at [344, 114] on select "Select Arvind ASHA bhawna goyal Dimple Harsha Hemlata kajal Latika lucky Manage…" at bounding box center [394, 124] width 100 height 21
click at [560, 231] on button "Save" at bounding box center [568, 236] width 26 height 19
select select "Select"
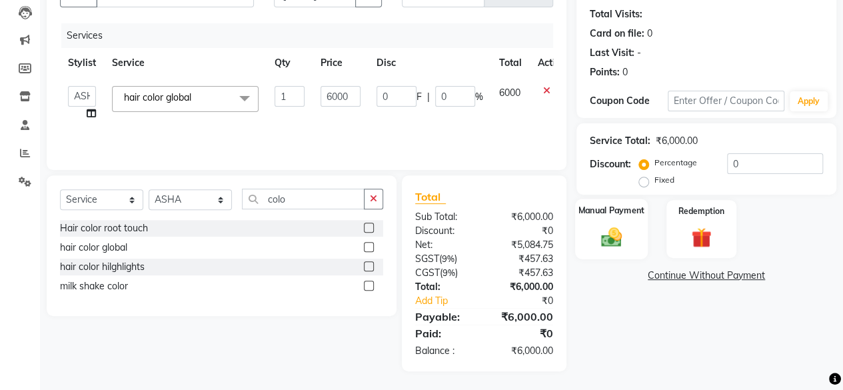
click at [635, 235] on div "Manual Payment" at bounding box center [611, 229] width 73 height 61
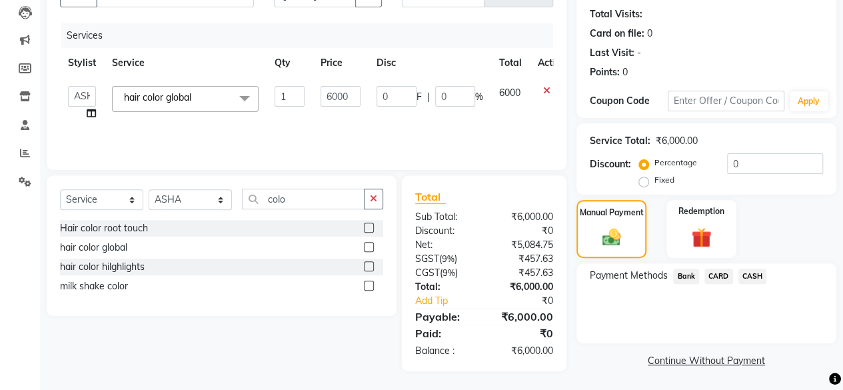
click at [745, 269] on span "CASH" at bounding box center [753, 276] width 29 height 15
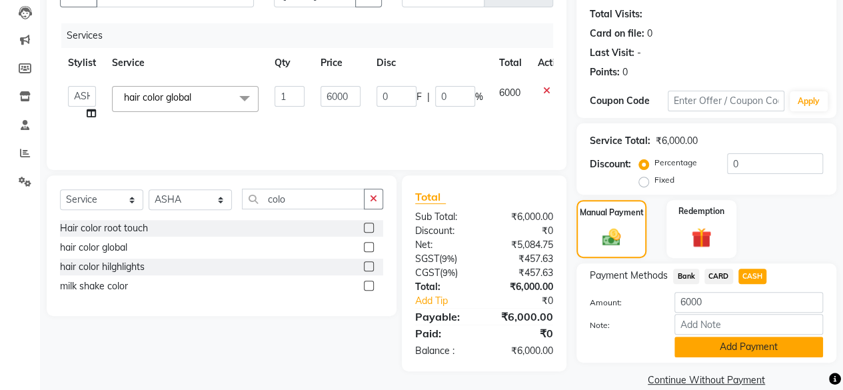
click at [769, 345] on button "Add Payment" at bounding box center [749, 347] width 149 height 21
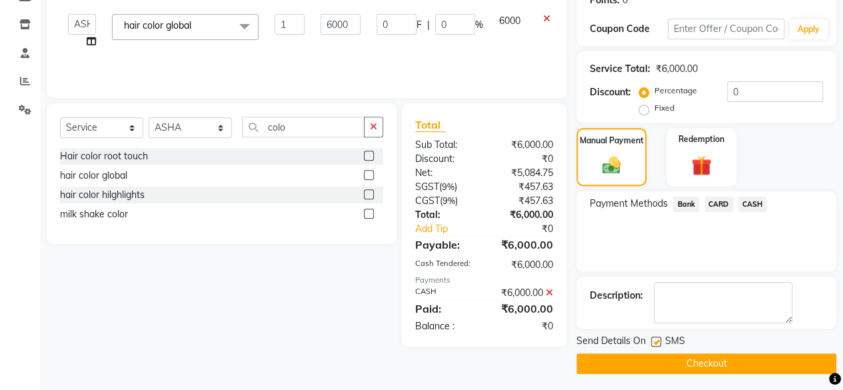
scroll to position [216, 0]
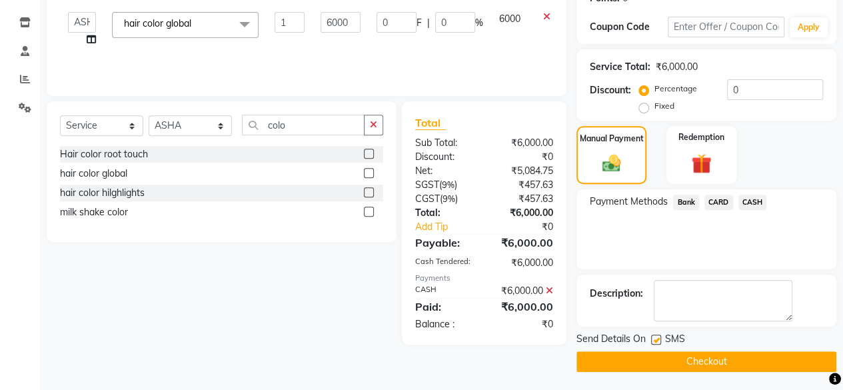
click at [691, 364] on button "Checkout" at bounding box center [707, 361] width 260 height 21
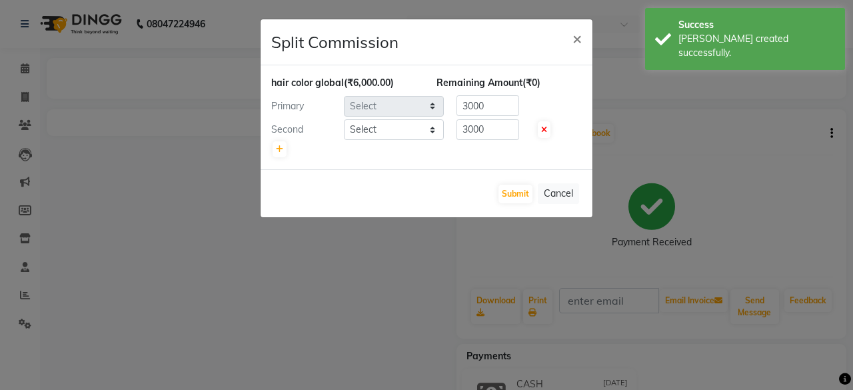
select select "8429"
select select "44020"
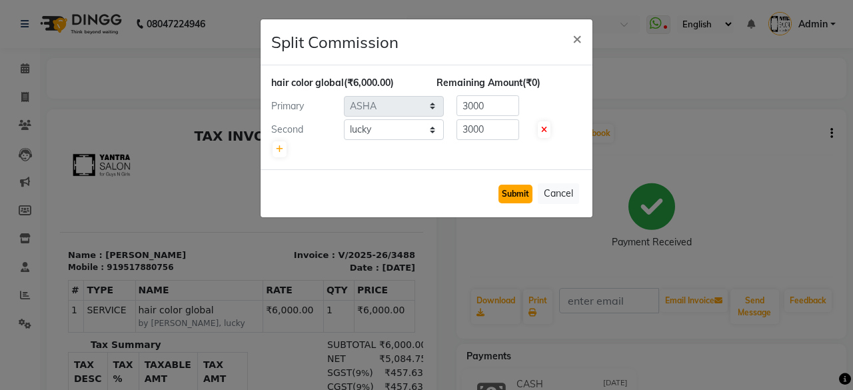
click at [507, 193] on button "Submit" at bounding box center [516, 194] width 34 height 19
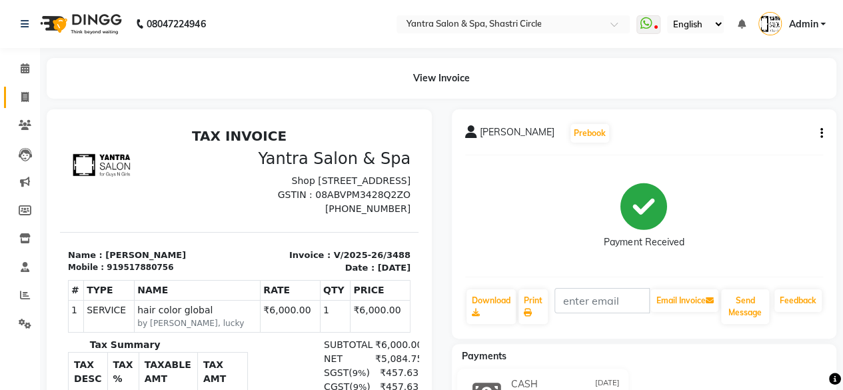
click at [21, 99] on icon at bounding box center [24, 97] width 7 height 10
select select "service"
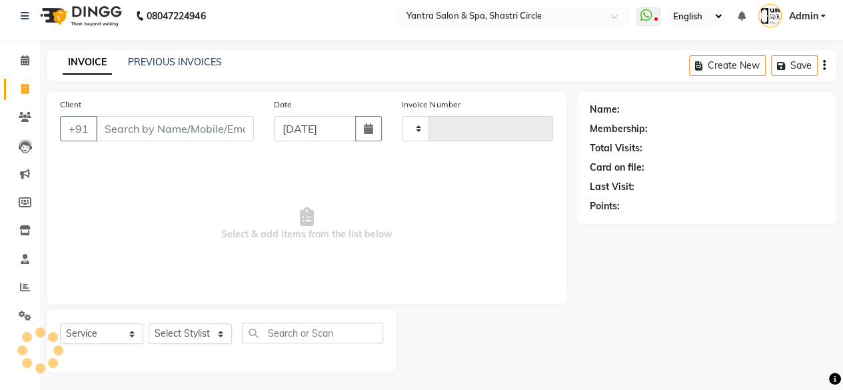
type input "3489"
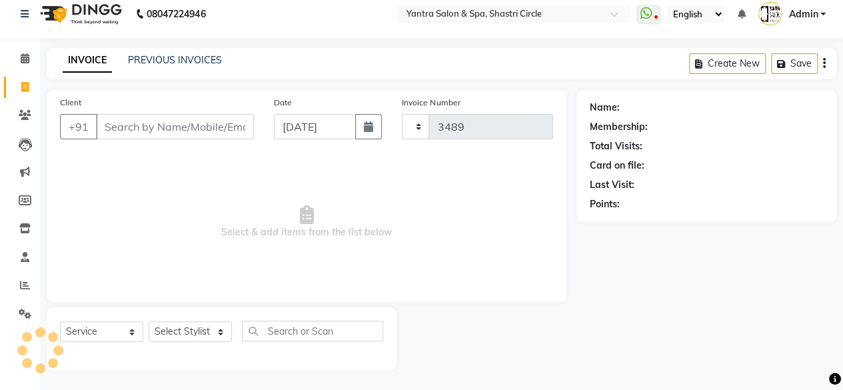
select select "154"
click at [169, 127] on input "Client" at bounding box center [175, 126] width 158 height 25
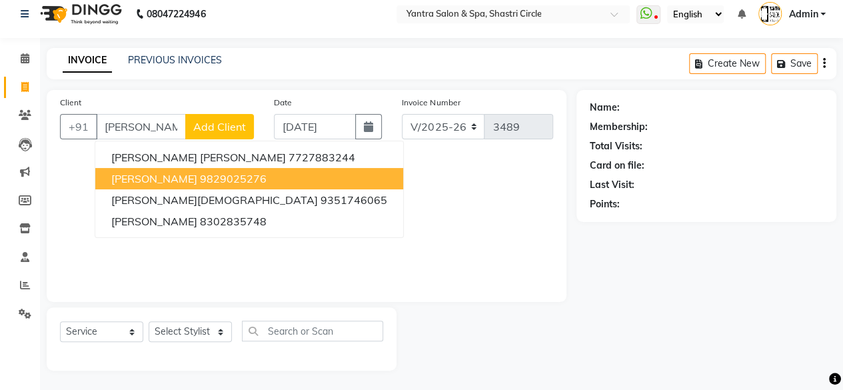
click at [217, 179] on ngb-highlight "9829025276" at bounding box center [233, 178] width 67 height 13
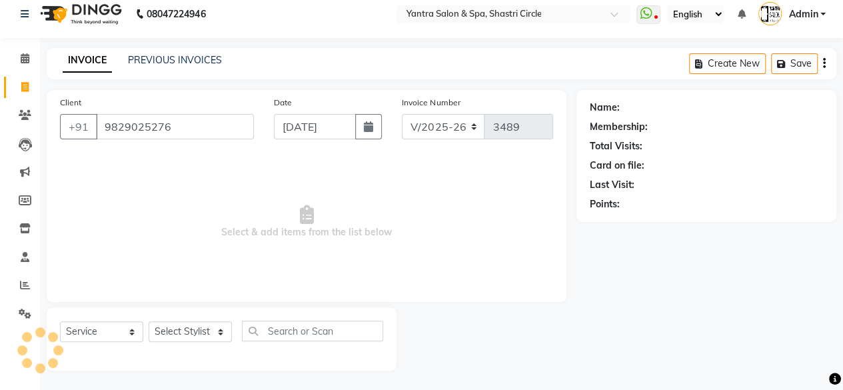
type input "9829025276"
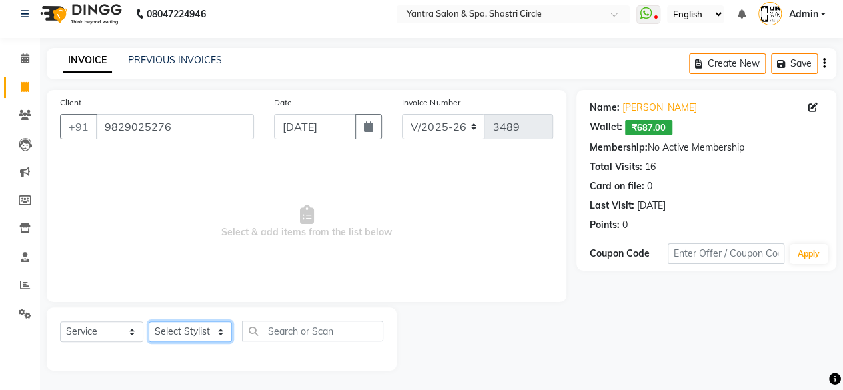
click at [183, 333] on select "Select Stylist Arvind ASHA bhawna goyal Dimple Harsha Hemlata kajal Latika luck…" at bounding box center [190, 331] width 83 height 21
select select "4416"
click at [149, 321] on select "Select Stylist Arvind ASHA bhawna goyal Dimple Harsha Hemlata kajal Latika luck…" at bounding box center [190, 331] width 83 height 21
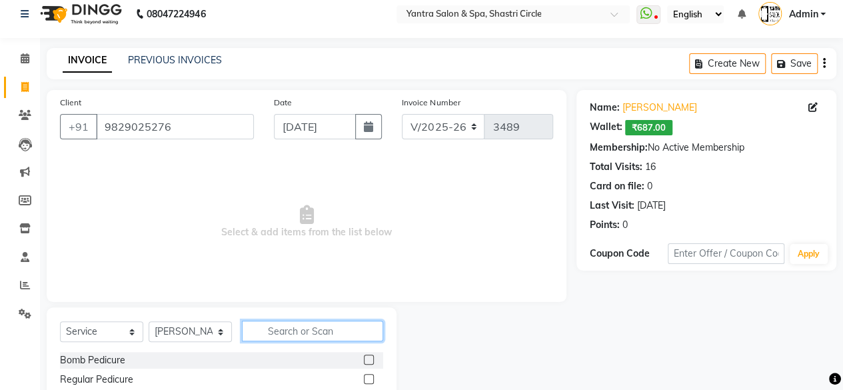
click at [317, 321] on input "text" at bounding box center [312, 331] width 141 height 21
type input "m"
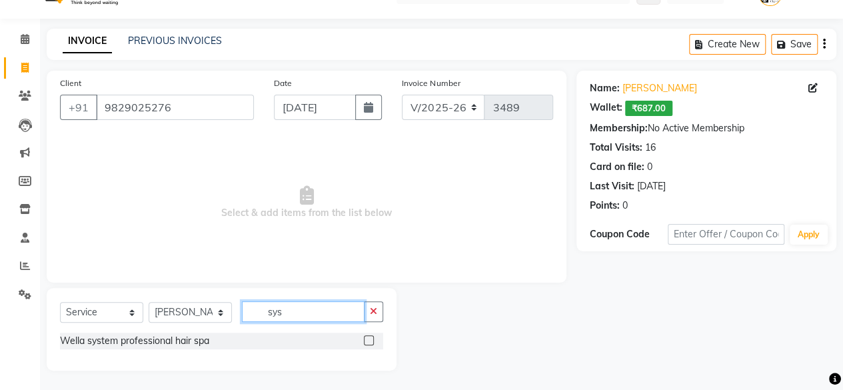
type input "sys"
click at [375, 338] on div at bounding box center [373, 341] width 19 height 17
click at [373, 339] on label at bounding box center [369, 340] width 10 height 10
click at [373, 339] on input "checkbox" at bounding box center [368, 341] width 9 height 9
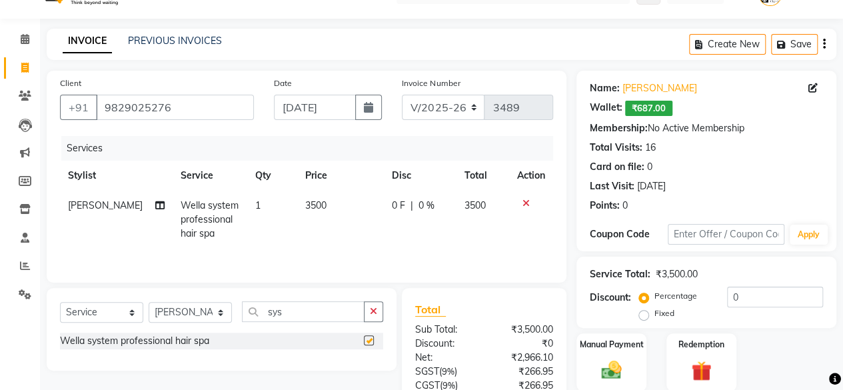
checkbox input "false"
click at [335, 215] on td "3500" at bounding box center [340, 220] width 87 height 58
select select "4416"
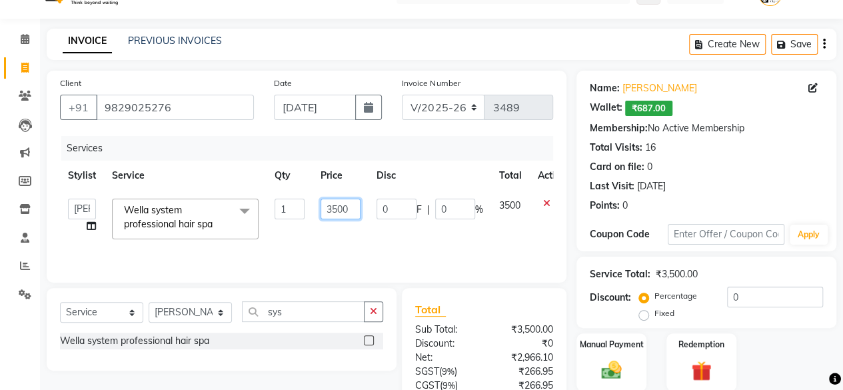
click at [335, 215] on input "3500" at bounding box center [341, 209] width 40 height 21
click at [335, 235] on td "3500" at bounding box center [341, 219] width 56 height 57
select select "4416"
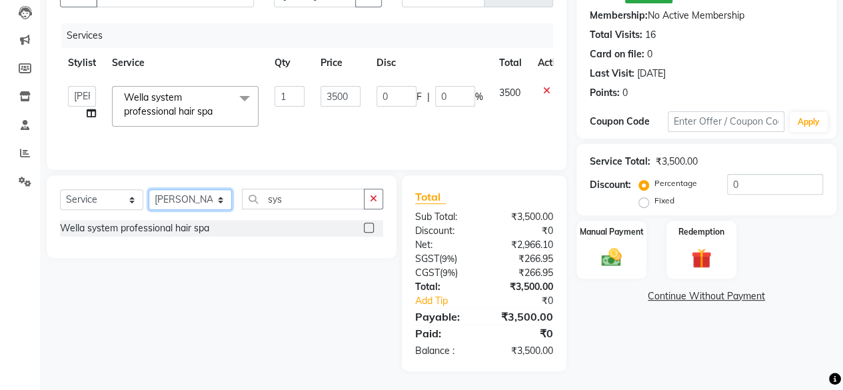
click at [197, 202] on select "Select Stylist Arvind ASHA bhawna goyal Dimple Harsha Hemlata kajal Latika luck…" at bounding box center [190, 199] width 83 height 21
select select "44020"
click at [149, 189] on select "Select Stylist Arvind ASHA bhawna goyal Dimple Harsha Hemlata kajal Latika luck…" at bounding box center [190, 199] width 83 height 21
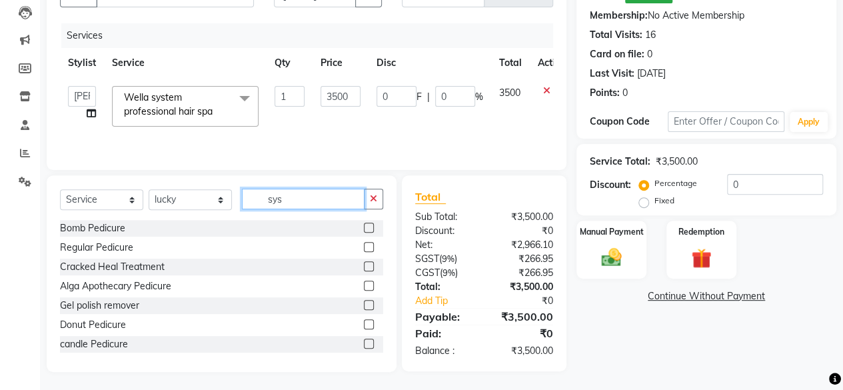
click at [299, 205] on input "sys" at bounding box center [303, 199] width 123 height 21
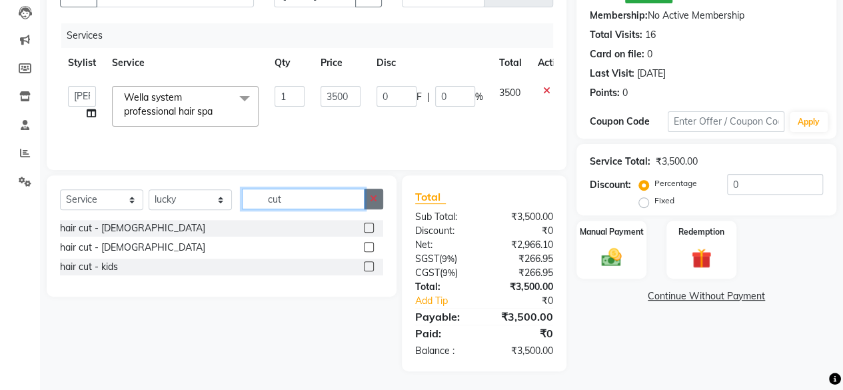
type input "cut"
click at [373, 199] on icon "button" at bounding box center [373, 198] width 7 height 9
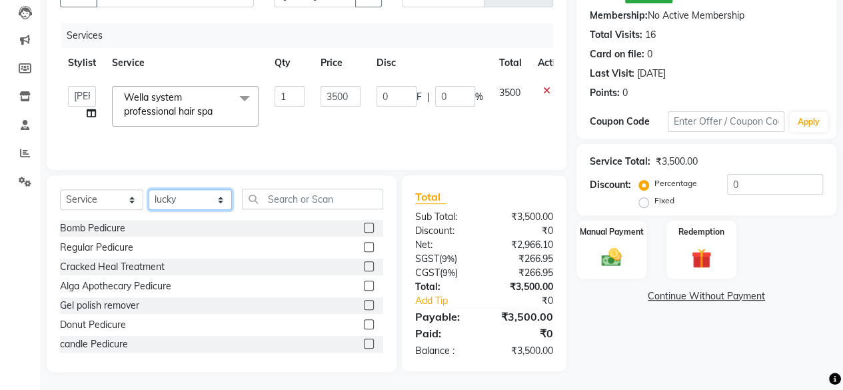
click at [195, 201] on select "Select Stylist Arvind ASHA bhawna goyal Dimple Harsha Hemlata kajal Latika luck…" at bounding box center [190, 199] width 83 height 21
select select "44022"
click at [149, 189] on select "Select Stylist Arvind ASHA bhawna goyal Dimple Harsha Hemlata kajal Latika luck…" at bounding box center [190, 199] width 83 height 21
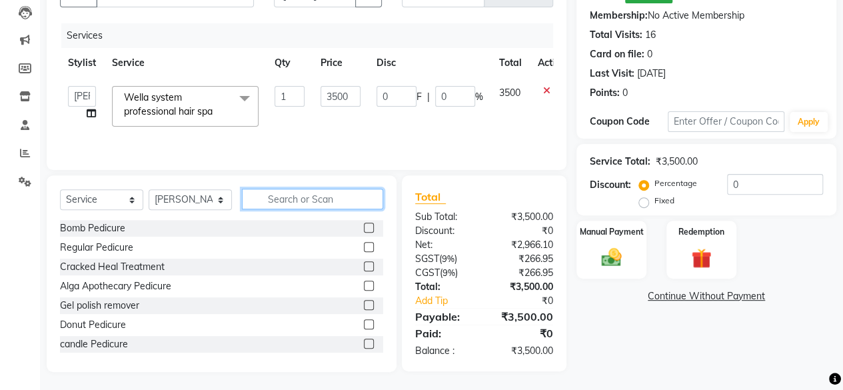
click at [325, 202] on input "text" at bounding box center [312, 199] width 141 height 21
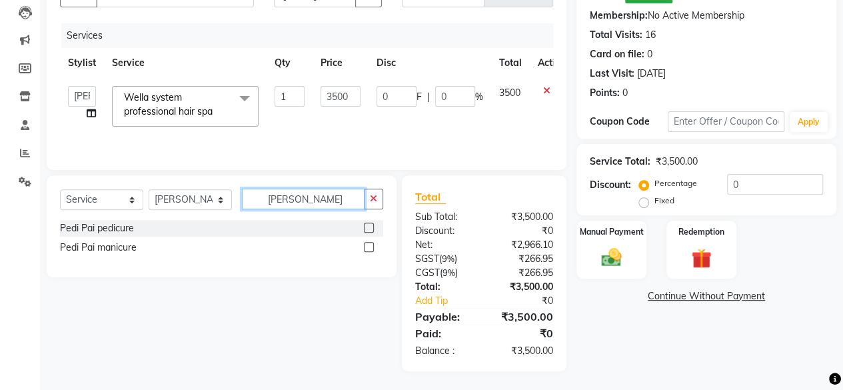
type input "pedi pai"
click at [368, 226] on label at bounding box center [369, 228] width 10 height 10
click at [368, 226] on input "checkbox" at bounding box center [368, 228] width 9 height 9
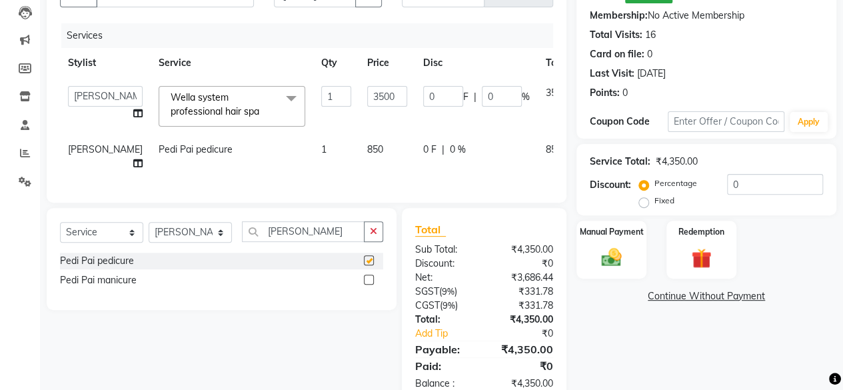
checkbox input "false"
click at [133, 162] on icon at bounding box center [137, 163] width 9 height 9
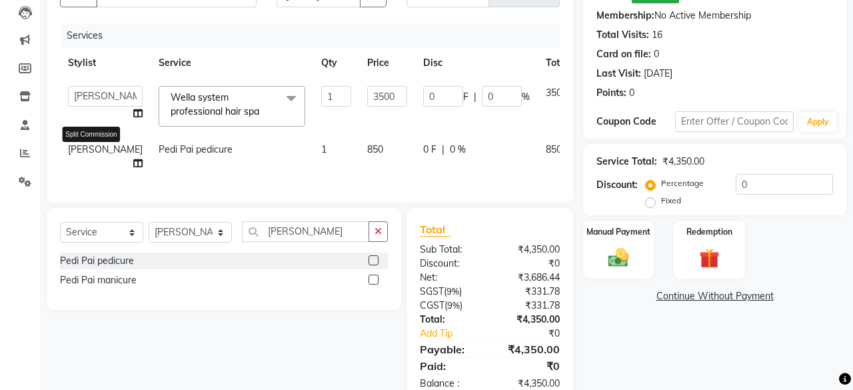
select select "44022"
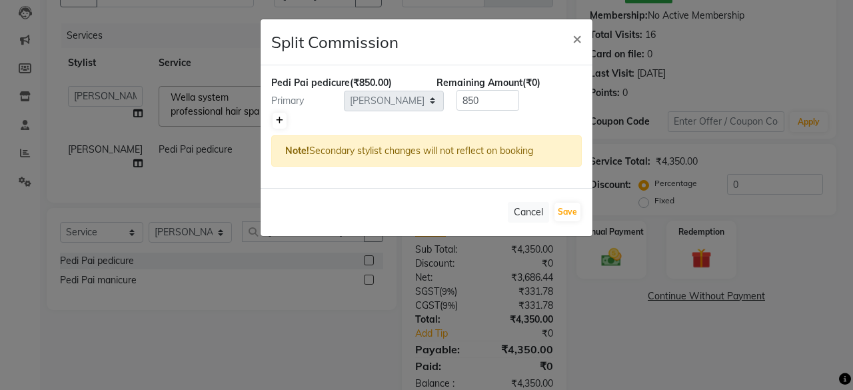
click at [283, 117] on link at bounding box center [280, 121] width 14 height 16
type input "425"
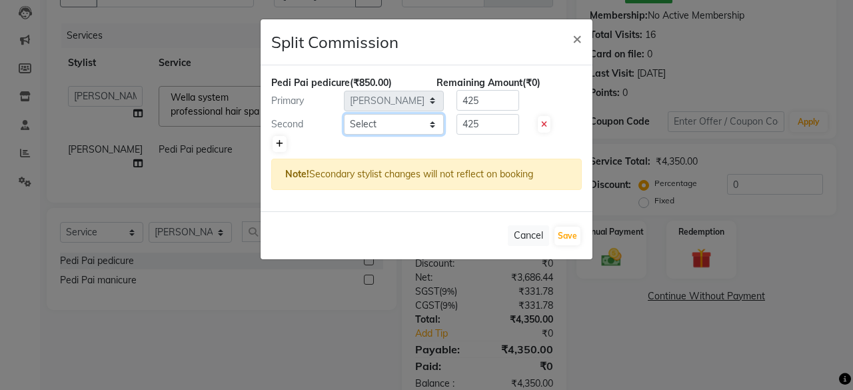
drag, startPoint x: 283, startPoint y: 117, endPoint x: 379, endPoint y: 118, distance: 96.7
click at [379, 118] on select "Select Arvind ASHA bhawna goyal Dimple Harsha Hemlata kajal Latika lucky Manage…" at bounding box center [394, 124] width 100 height 21
select select "15716"
click at [344, 114] on select "Select Arvind ASHA bhawna goyal Dimple Harsha Hemlata kajal Latika lucky Manage…" at bounding box center [394, 124] width 100 height 21
click at [571, 234] on button "Save" at bounding box center [568, 236] width 26 height 19
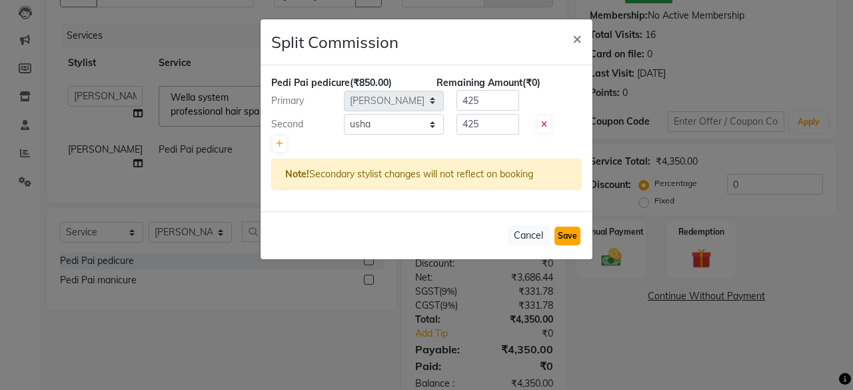
select select "Select"
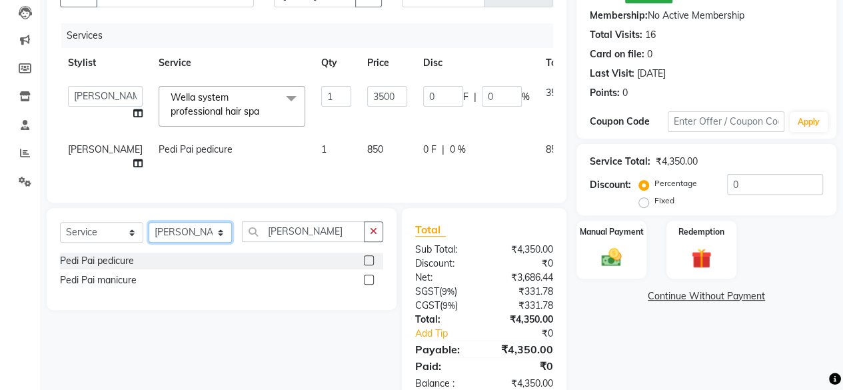
click at [196, 243] on select "Select Stylist Arvind ASHA bhawna goyal Dimple Harsha Hemlata kajal Latika luck…" at bounding box center [190, 232] width 83 height 21
select select "4414"
click at [149, 231] on select "Select Stylist Arvind ASHA bhawna goyal Dimple Harsha Hemlata kajal Latika luck…" at bounding box center [190, 232] width 83 height 21
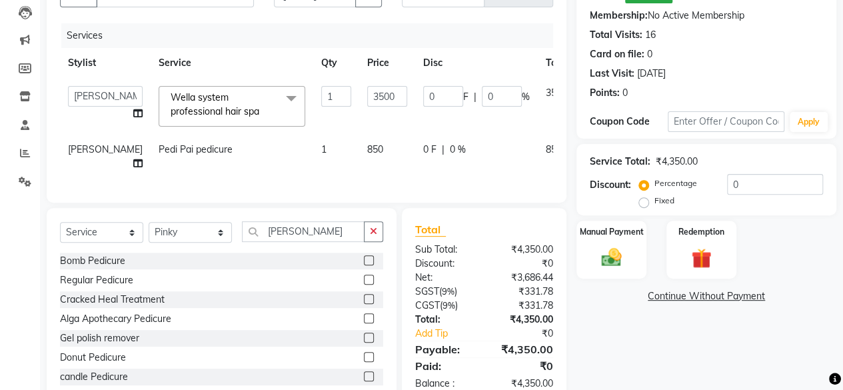
click at [306, 229] on div "Select Service Product Membership Package Voucher Prepaid Gift Card Select Styl…" at bounding box center [222, 306] width 350 height 197
click at [307, 242] on input "pedi pai" at bounding box center [303, 231] width 123 height 21
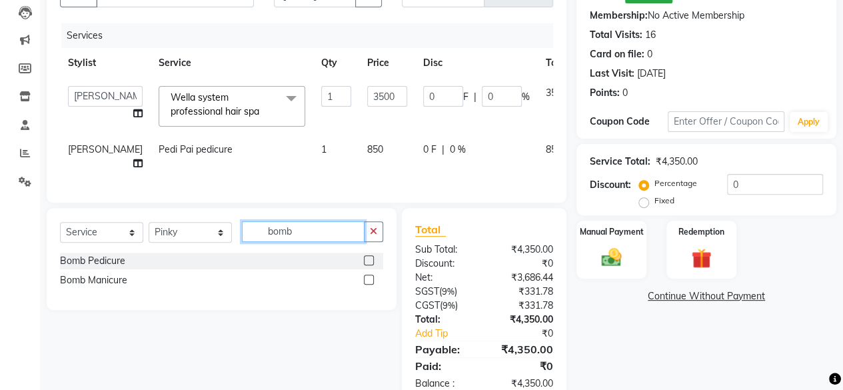
type input "bomb"
click at [367, 265] on label at bounding box center [369, 260] width 10 height 10
click at [367, 265] on input "checkbox" at bounding box center [368, 261] width 9 height 9
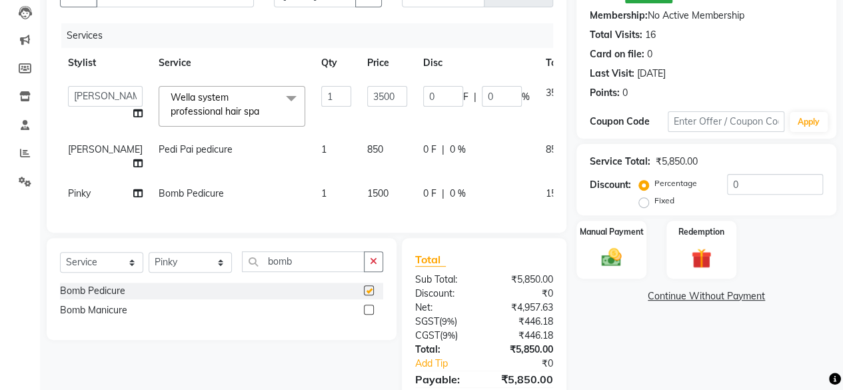
checkbox input "false"
click at [193, 273] on select "Select Stylist Arvind ASHA bhawna goyal Dimple Harsha Hemlata kajal Latika luck…" at bounding box center [190, 262] width 83 height 21
select select "4416"
click at [149, 273] on select "Select Stylist Arvind ASHA bhawna goyal Dimple Harsha Hemlata kajal Latika luck…" at bounding box center [190, 262] width 83 height 21
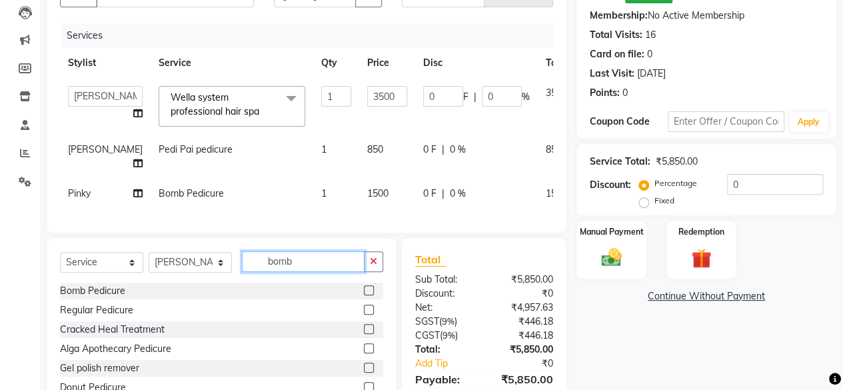
click at [297, 272] on input "bomb" at bounding box center [303, 261] width 123 height 21
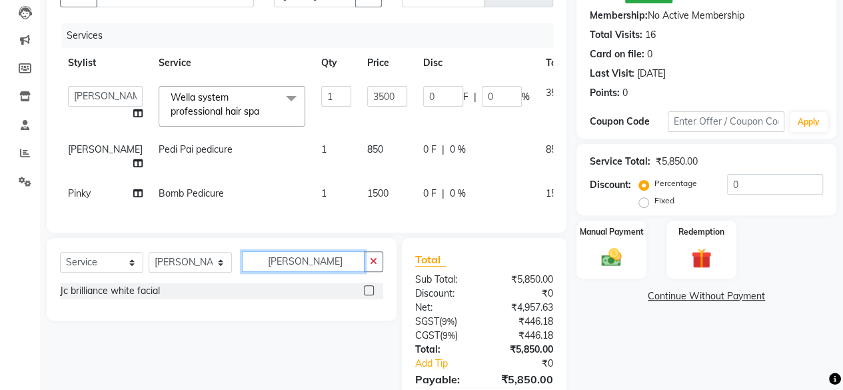
type input "jc brill"
click at [371, 295] on label at bounding box center [369, 290] width 10 height 10
click at [371, 295] on input "checkbox" at bounding box center [368, 291] width 9 height 9
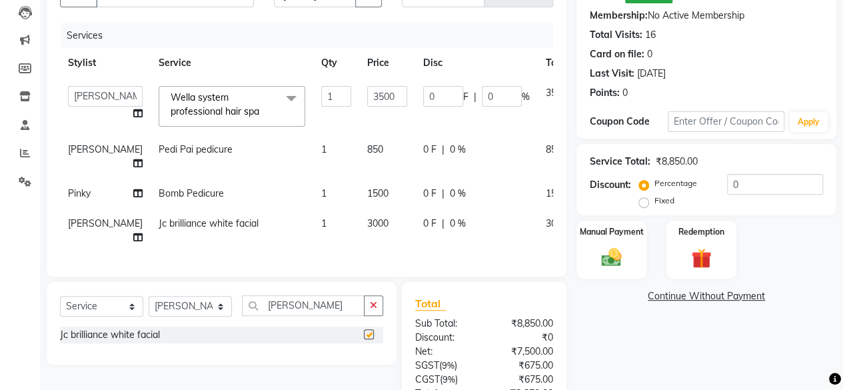
checkbox input "false"
click at [359, 212] on td "3000" at bounding box center [387, 231] width 56 height 44
select select "4416"
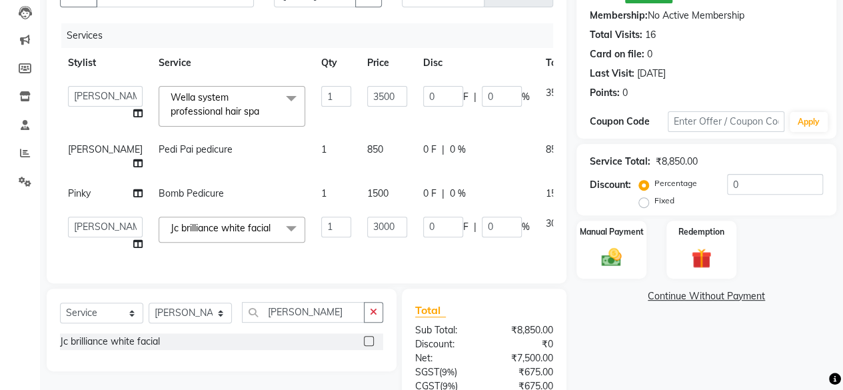
click at [359, 209] on td "1500" at bounding box center [387, 194] width 56 height 30
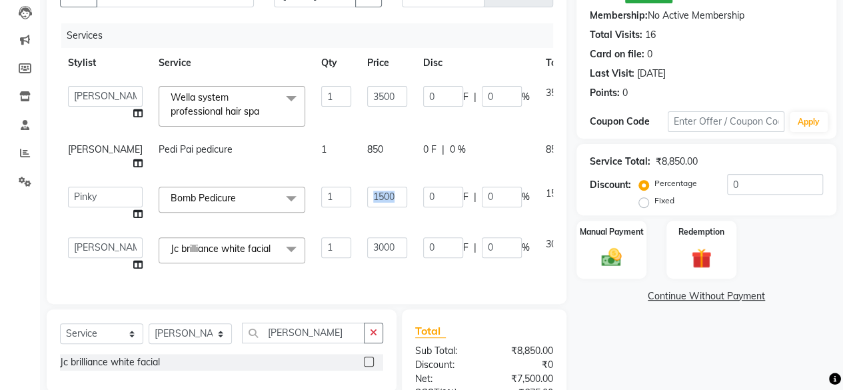
click at [359, 212] on td "1500" at bounding box center [387, 204] width 56 height 51
select select "4414"
click at [359, 212] on td "1500" at bounding box center [387, 204] width 56 height 51
click at [367, 238] on input "3000" at bounding box center [387, 247] width 40 height 21
click at [367, 239] on input "3000" at bounding box center [387, 247] width 40 height 21
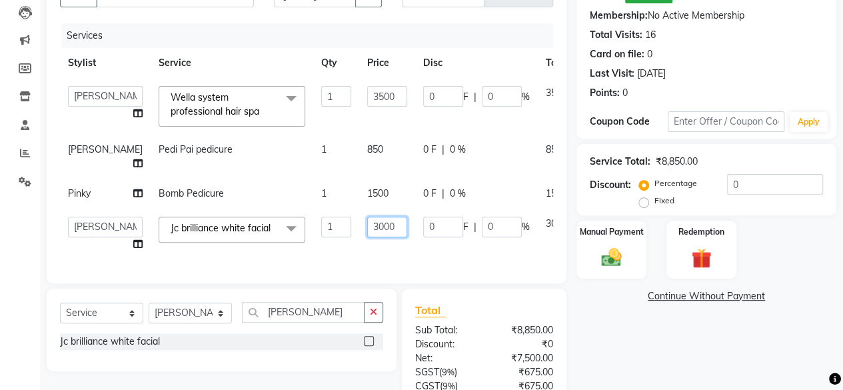
click at [367, 237] on input "3000" at bounding box center [387, 227] width 40 height 21
type input "4500"
click at [319, 327] on div "Select Service Product Membership Package Voucher Prepaid Gift Card Select Styl…" at bounding box center [222, 330] width 350 height 83
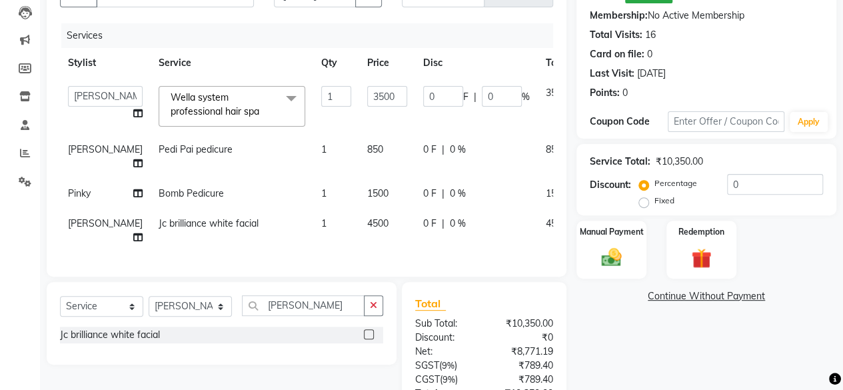
click at [317, 327] on div "Jc brilliance white facial" at bounding box center [221, 335] width 323 height 17
click at [316, 327] on div "Jc brilliance white facial" at bounding box center [221, 335] width 323 height 17
click at [307, 298] on input "jc brill" at bounding box center [303, 305] width 123 height 21
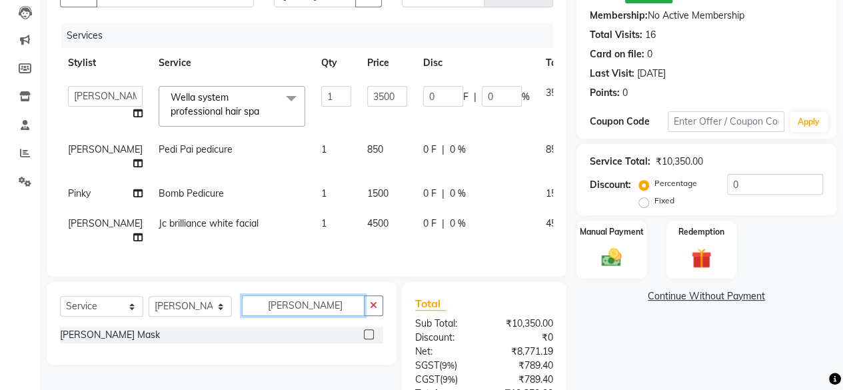
type input "jc alge"
click at [373, 330] on label at bounding box center [369, 334] width 10 height 10
click at [373, 331] on input "checkbox" at bounding box center [368, 335] width 9 height 9
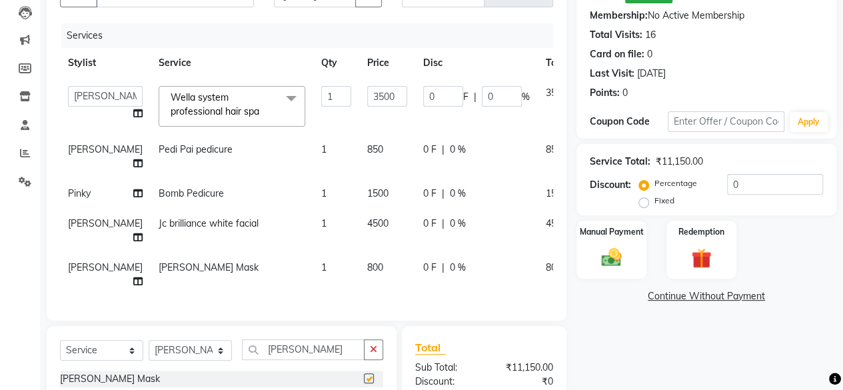
checkbox input "false"
click at [359, 255] on td "800" at bounding box center [387, 275] width 56 height 44
select select "4416"
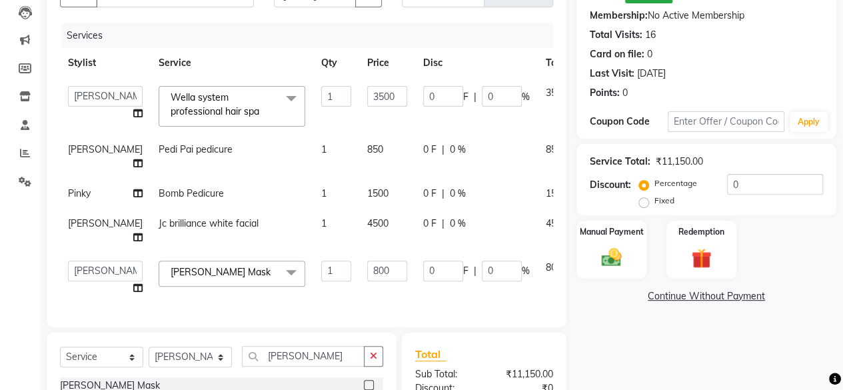
click at [367, 261] on input "800" at bounding box center [387, 271] width 40 height 21
type input "0"
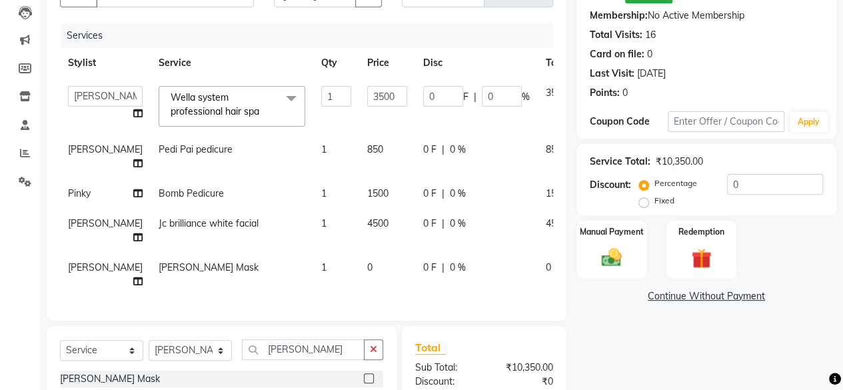
click at [359, 279] on td "0" at bounding box center [387, 275] width 56 height 44
select select "4416"
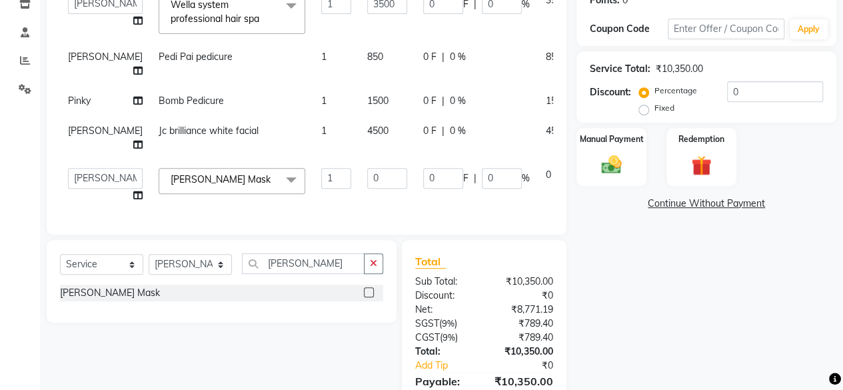
scroll to position [275, 0]
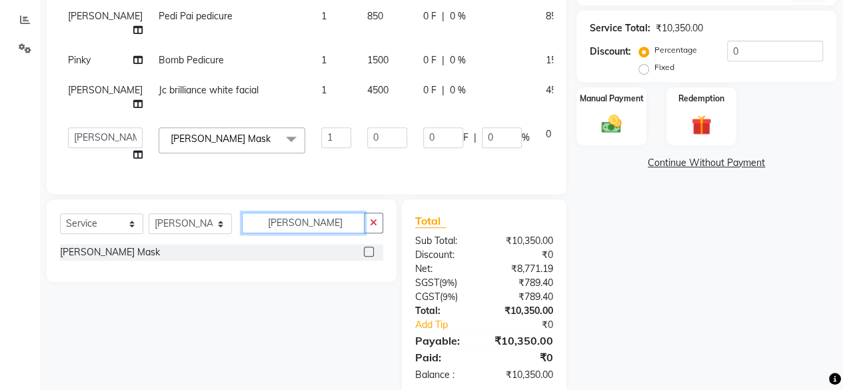
click at [297, 225] on input "jc alge" at bounding box center [303, 223] width 123 height 21
click at [298, 225] on input "jc alge" at bounding box center [303, 223] width 123 height 21
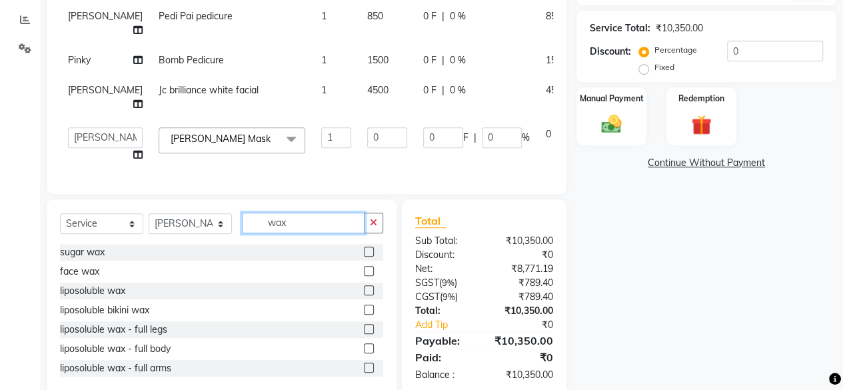
type input "wax"
click at [364, 287] on div at bounding box center [373, 291] width 19 height 17
click at [364, 285] on label at bounding box center [369, 290] width 10 height 10
click at [364, 287] on input "checkbox" at bounding box center [368, 291] width 9 height 9
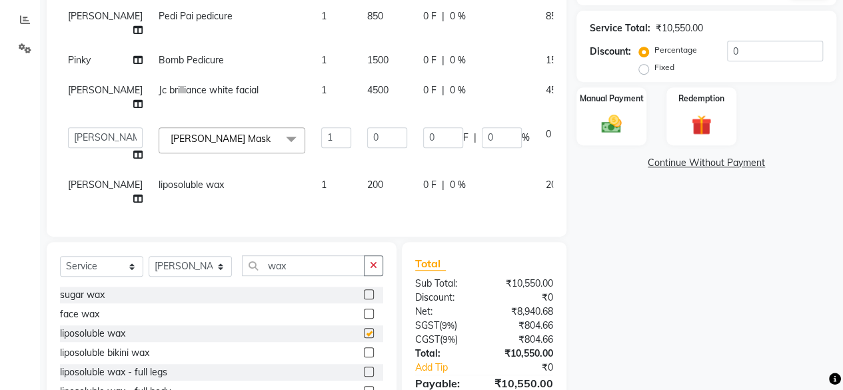
checkbox input "false"
click at [359, 178] on td "200" at bounding box center [387, 192] width 56 height 44
select select "4416"
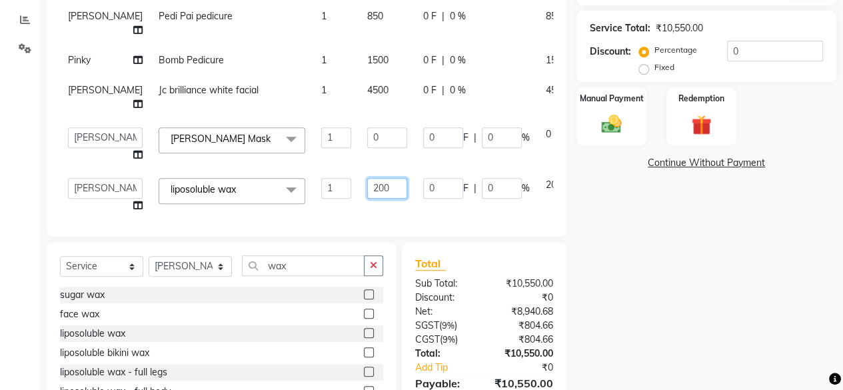
click at [367, 178] on input "200" at bounding box center [387, 188] width 40 height 21
type input "1200"
click at [359, 191] on td "1200" at bounding box center [387, 195] width 56 height 51
select select "4416"
click at [749, 53] on input "0" at bounding box center [775, 51] width 96 height 21
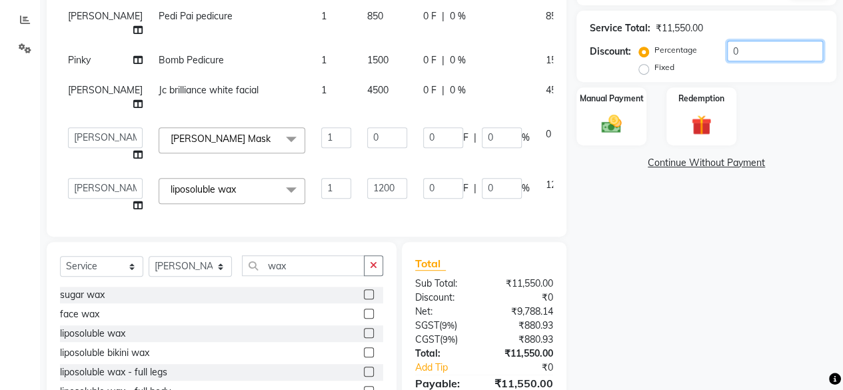
click at [749, 53] on input "0" at bounding box center [775, 51] width 96 height 21
type input "2"
type input "70"
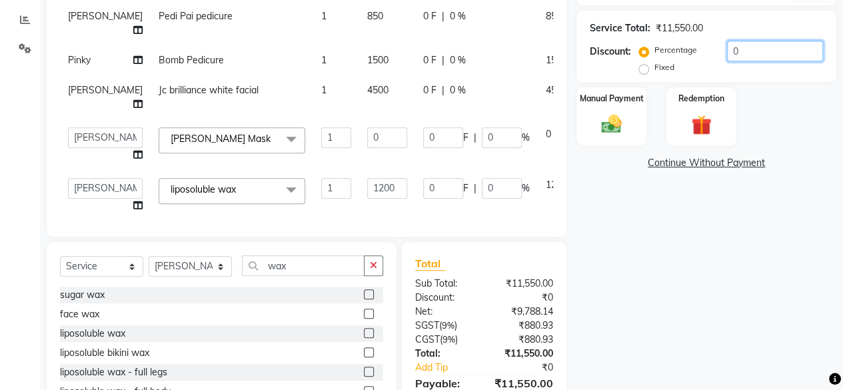
type input "2"
type input "24"
type input "2"
type input "20"
type input "700"
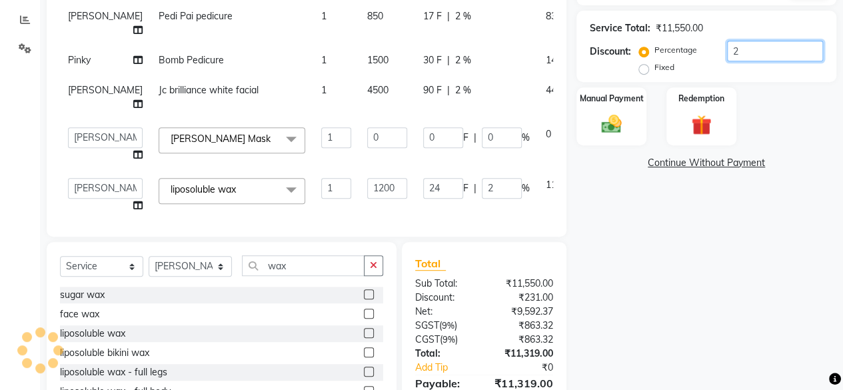
type input "20"
type input "240"
type input "20"
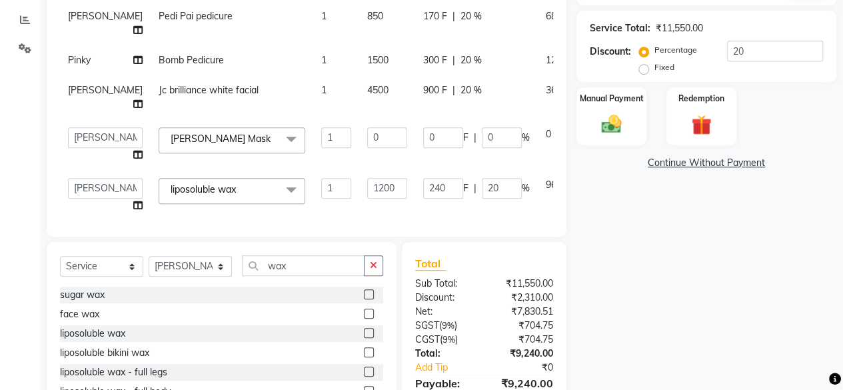
click at [795, 138] on div "Manual Payment Redemption" at bounding box center [707, 116] width 280 height 58
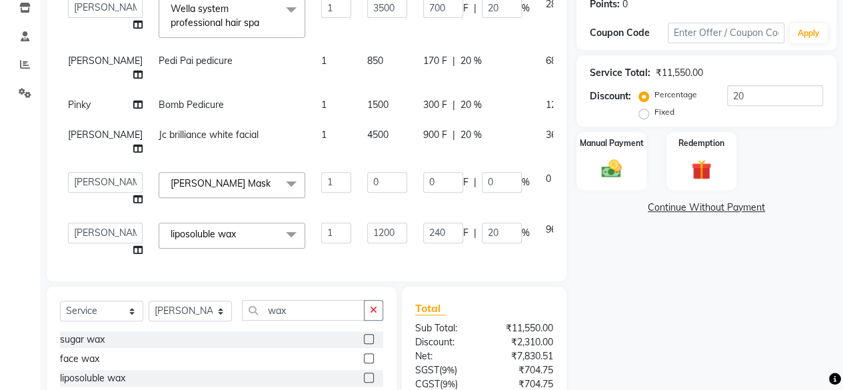
scroll to position [210, 0]
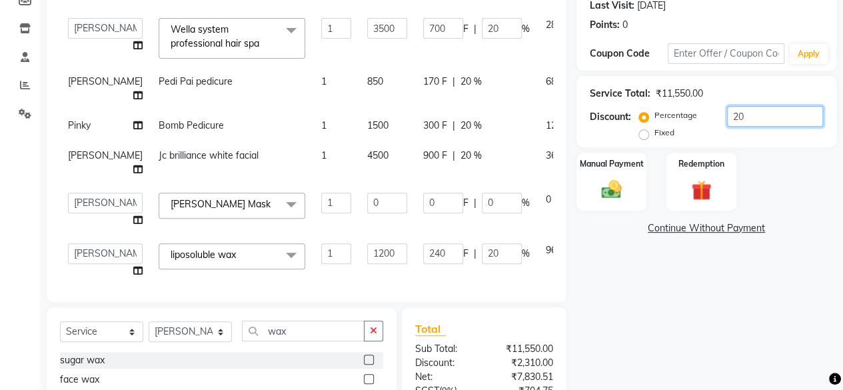
click at [749, 121] on input "20" at bounding box center [775, 116] width 96 height 21
type input "20.3"
type input "710.5"
type input "20.3"
type input "243.6"
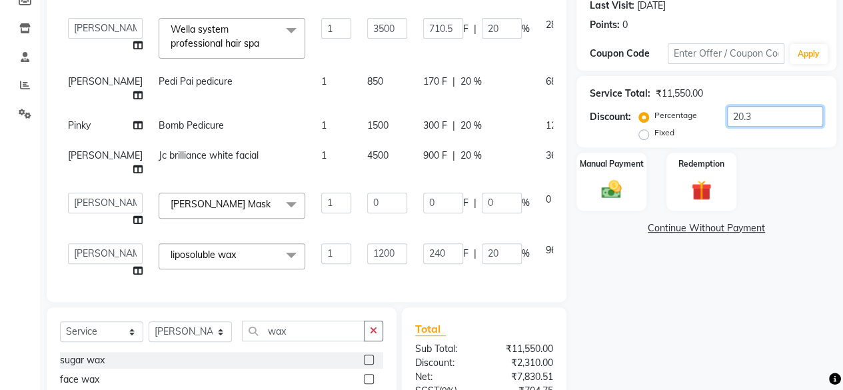
type input "20.3"
click at [783, 177] on div "Manual Payment Redemption" at bounding box center [707, 182] width 280 height 58
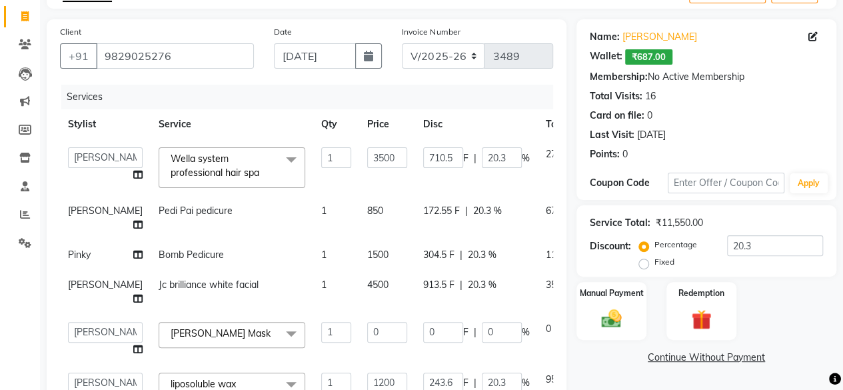
scroll to position [77, 0]
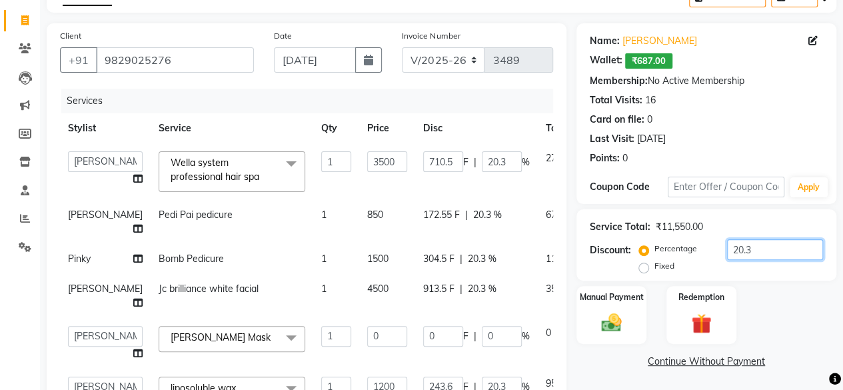
click at [768, 251] on input "20.3" at bounding box center [775, 249] width 96 height 21
type input "20"
type input "700"
type input "20"
type input "240"
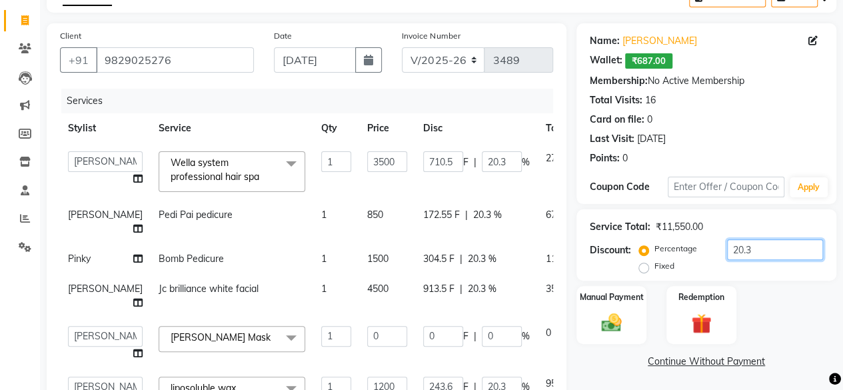
type input "20"
type input "20.4"
type input "714"
type input "20.4"
type input "244.8"
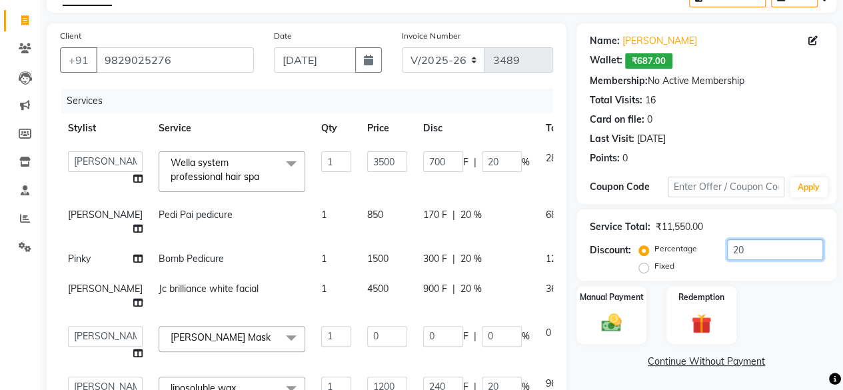
type input "20.4"
click at [774, 291] on div "Manual Payment Redemption" at bounding box center [707, 315] width 280 height 58
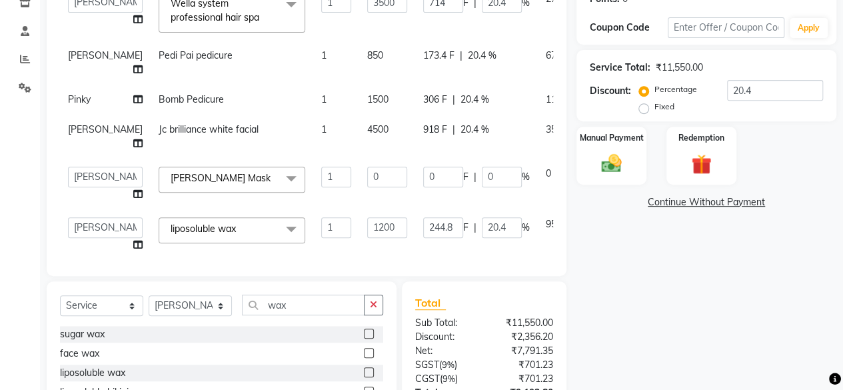
scroll to position [210, 0]
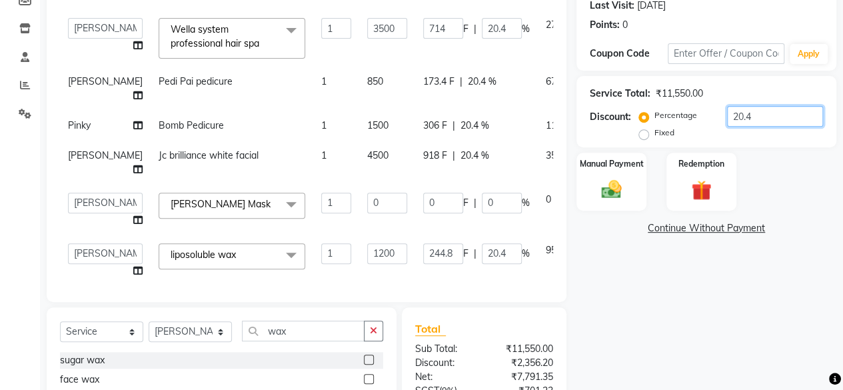
click at [753, 118] on input "20.4" at bounding box center [775, 116] width 96 height 21
type input "20"
type input "700"
type input "20"
type input "240"
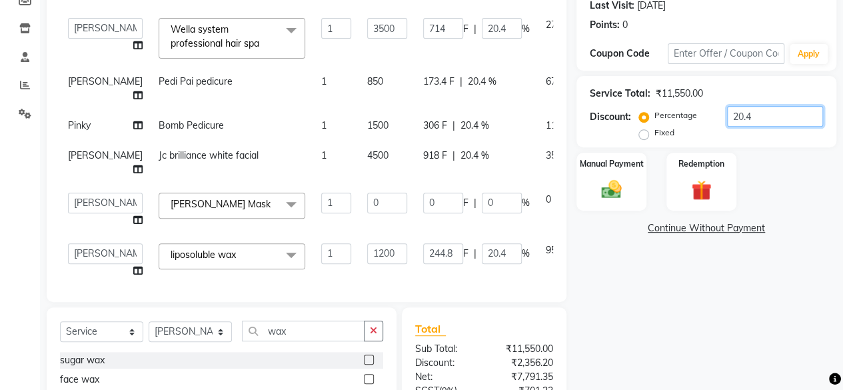
type input "20"
type input "20.2"
type input "707"
type input "20.2"
type input "242.4"
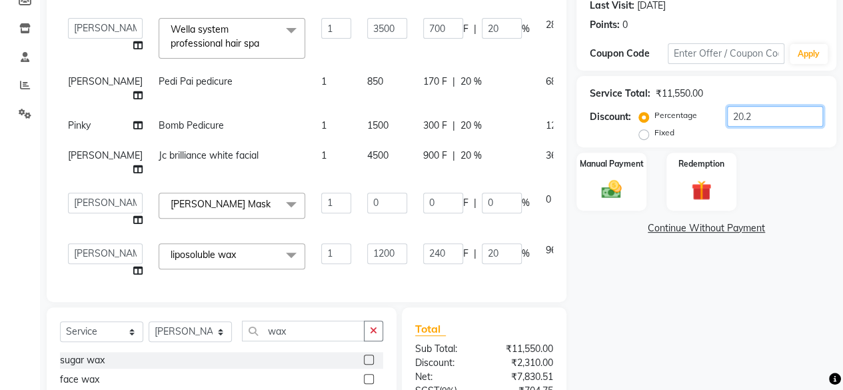
type input "20.2"
type input "20.28"
type input "709.8"
type input "20.28"
type input "243.36"
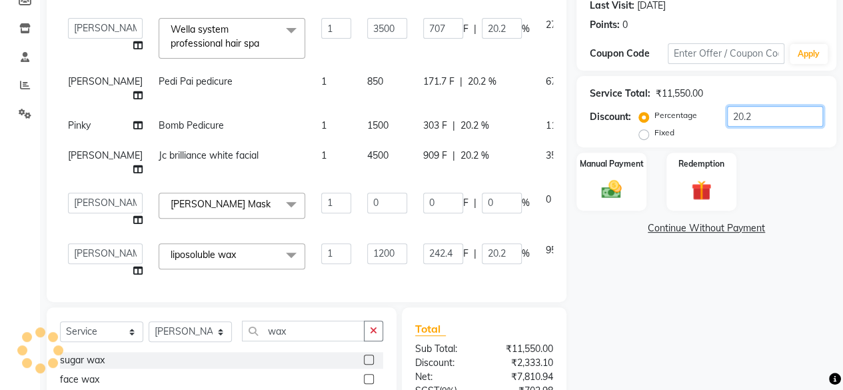
type input "20.28"
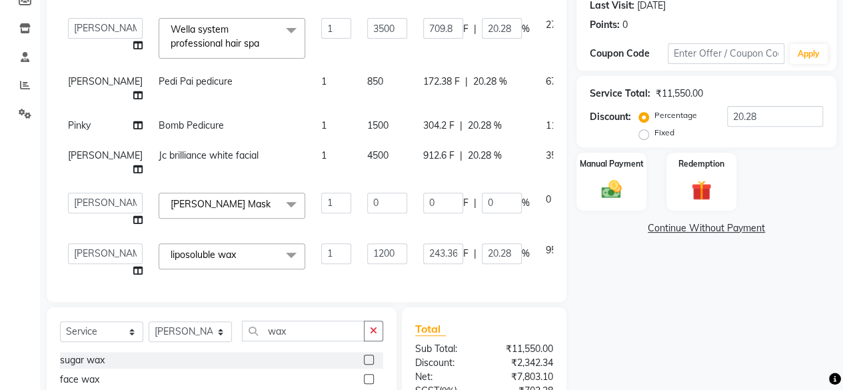
click at [793, 281] on div "Name: Rekha Jain Wallet: ₹687.00 Membership: No Active Membership Total Visits:…" at bounding box center [712, 197] width 270 height 614
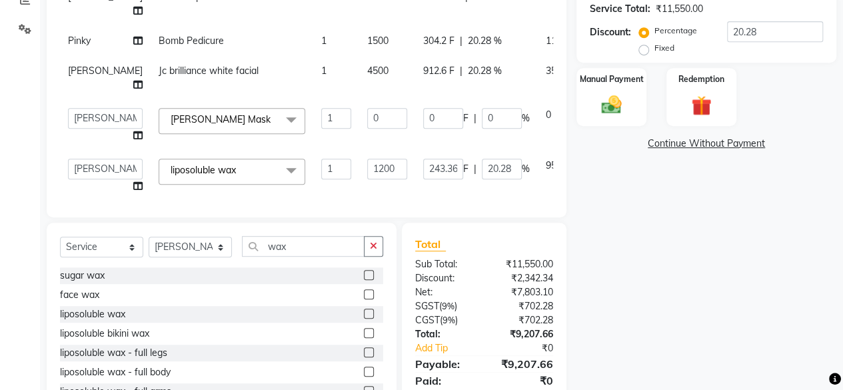
scroll to position [277, 0]
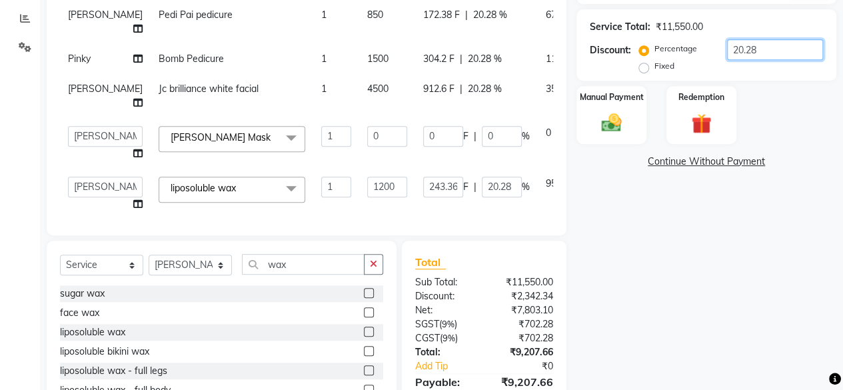
click at [776, 47] on input "20.28" at bounding box center [775, 49] width 96 height 21
type input "20.2"
type input "707"
type input "20.2"
type input "242.4"
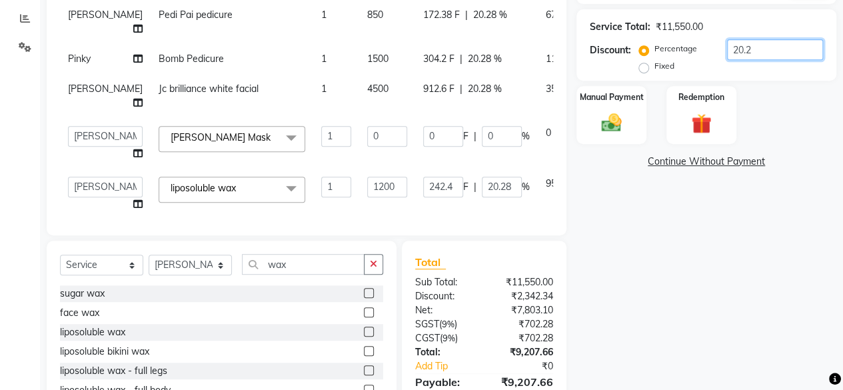
type input "20.2"
type input "20"
type input "700"
type input "20"
type input "240"
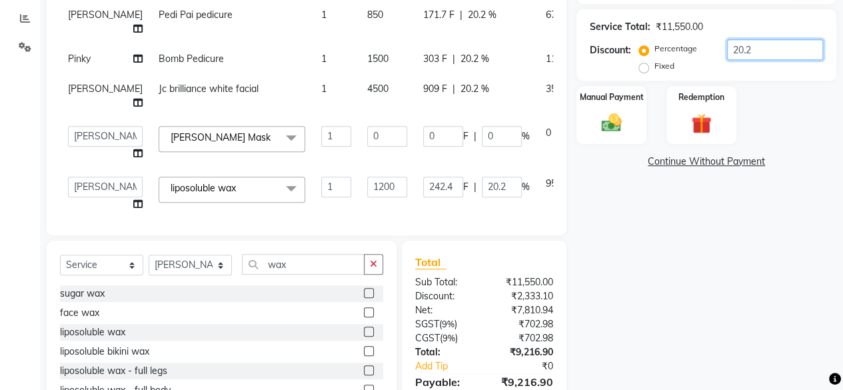
type input "20"
type input "20.3"
type input "710.5"
type input "20.3"
type input "243.6"
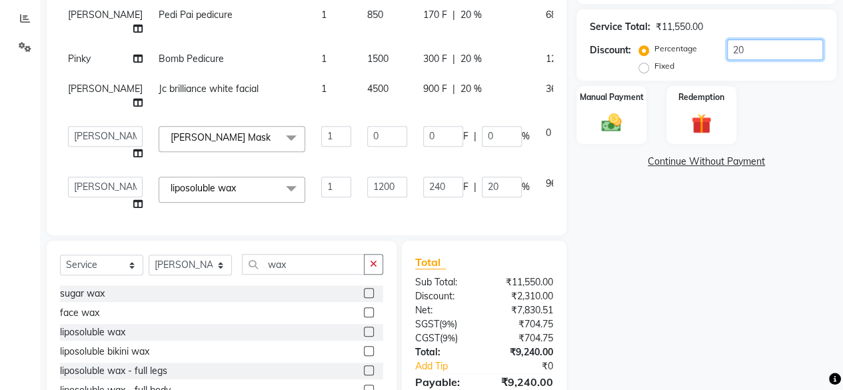
type input "20.3"
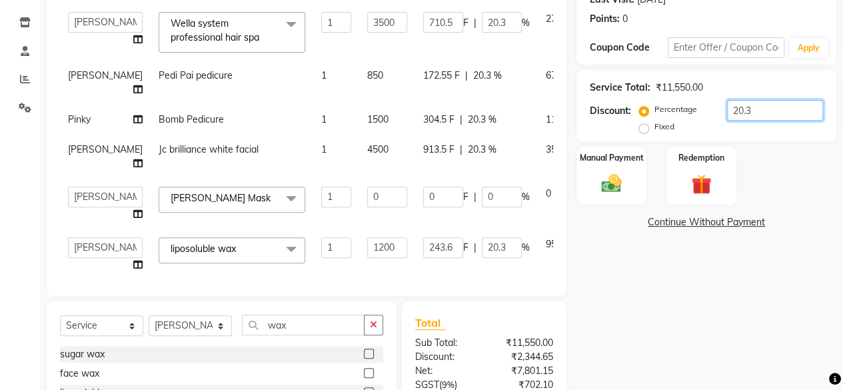
scroll to position [210, 0]
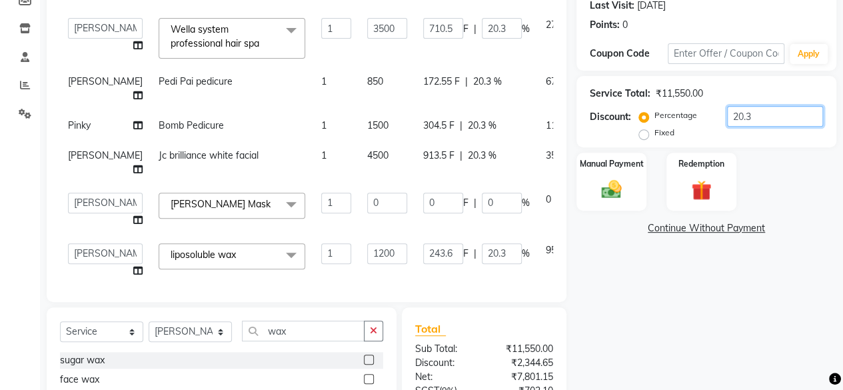
type input "20.35"
type input "712.25"
type input "20.35"
type input "244.2"
type input "20.35"
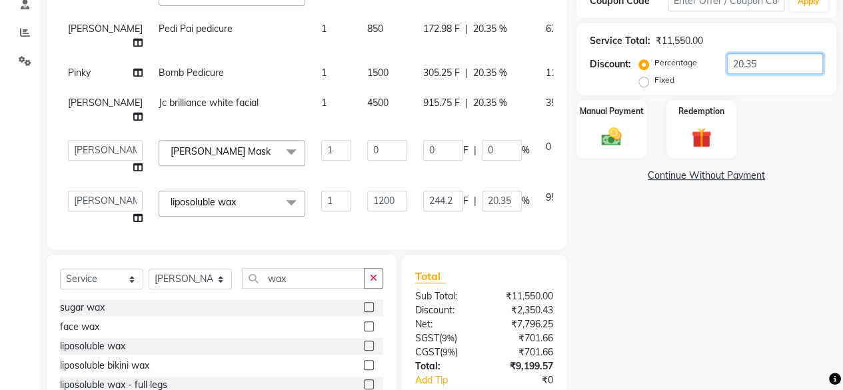
scroll to position [343, 0]
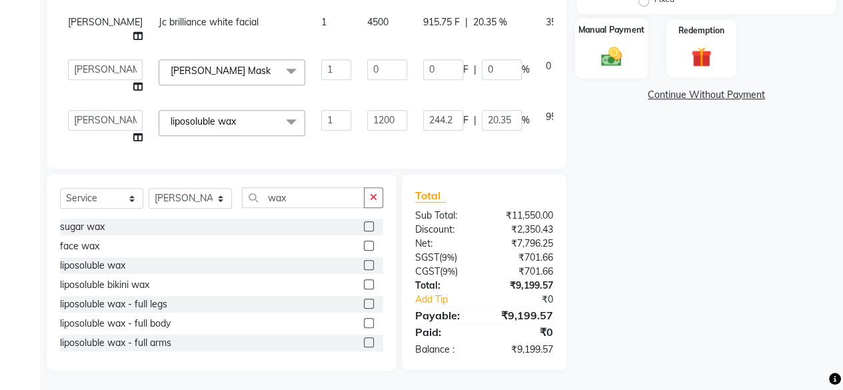
type input "20.35"
click at [633, 63] on div "Manual Payment" at bounding box center [611, 48] width 73 height 61
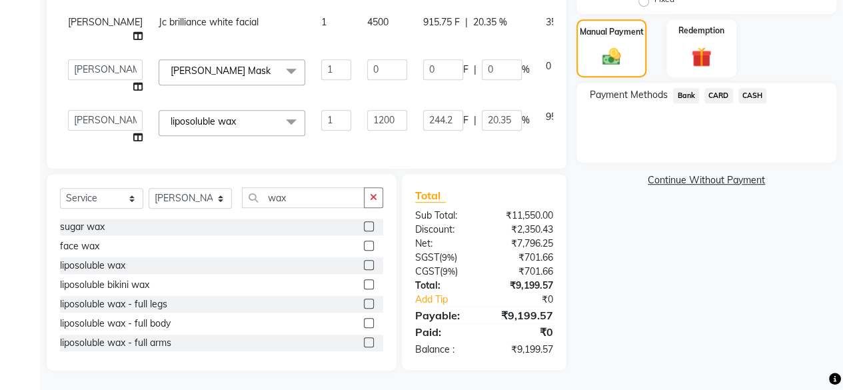
click at [752, 91] on span "CASH" at bounding box center [753, 95] width 29 height 15
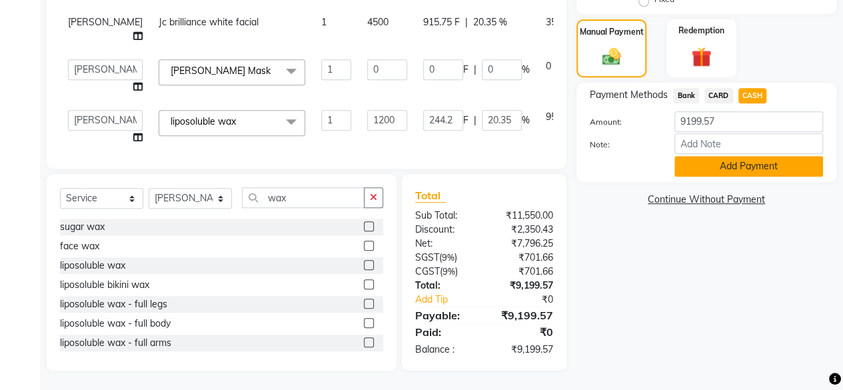
click at [733, 166] on button "Add Payment" at bounding box center [749, 166] width 149 height 21
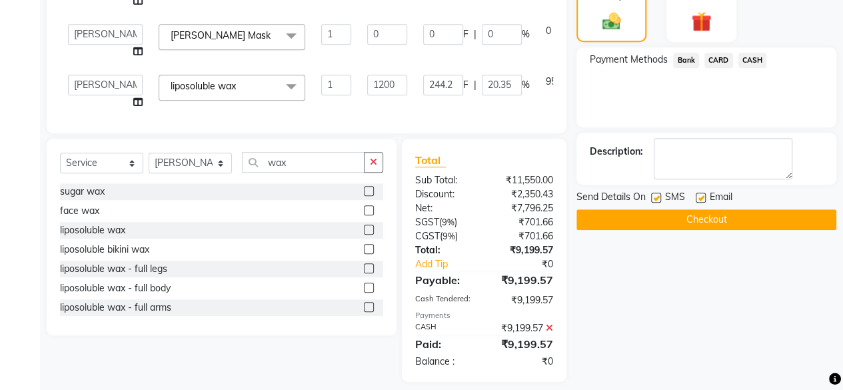
scroll to position [389, 0]
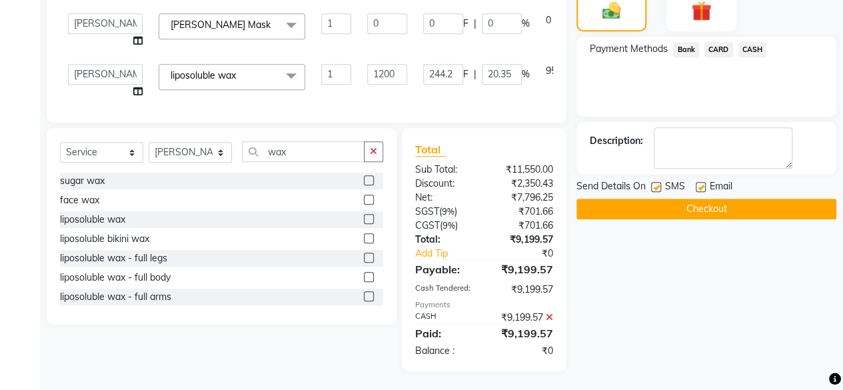
click at [723, 202] on button "Checkout" at bounding box center [707, 209] width 260 height 21
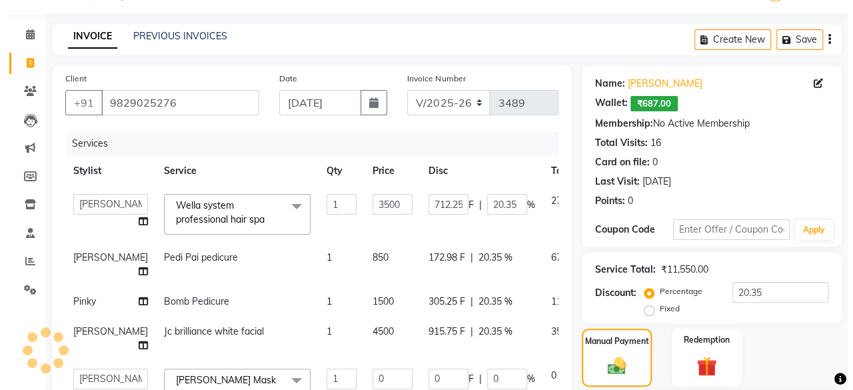
scroll to position [0, 0]
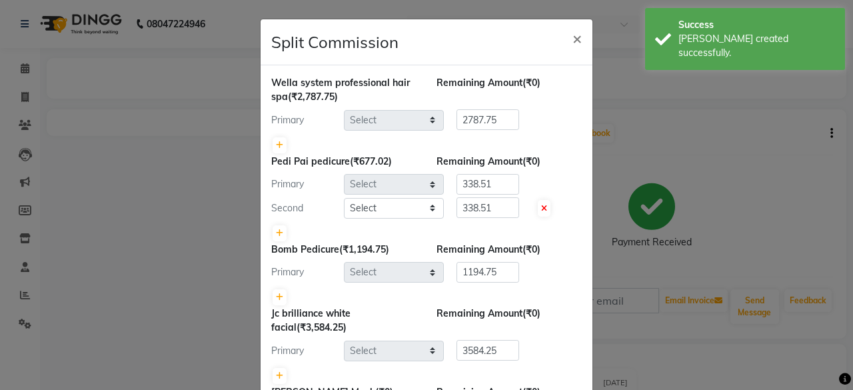
select select "4416"
select select "44022"
select select "15716"
select select "4414"
select select "4416"
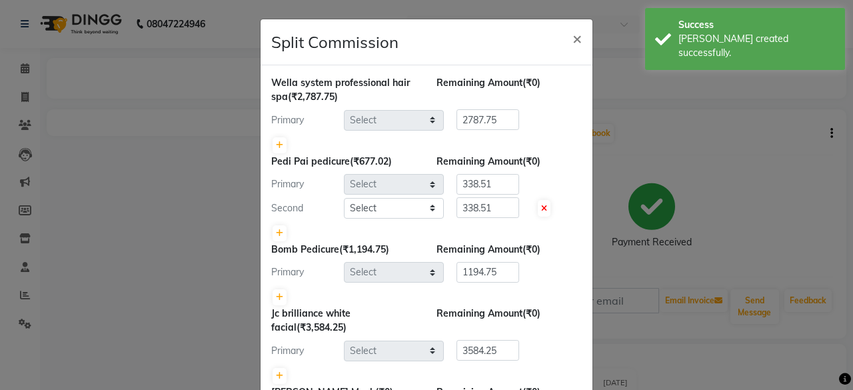
select select "4416"
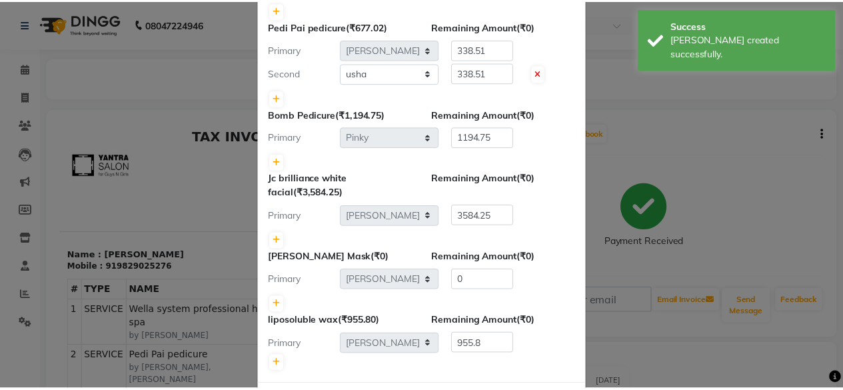
scroll to position [195, 0]
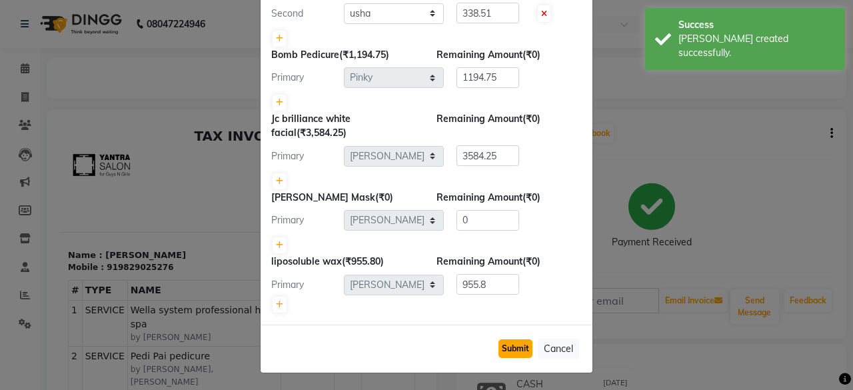
click at [499, 348] on button "Submit" at bounding box center [516, 348] width 34 height 19
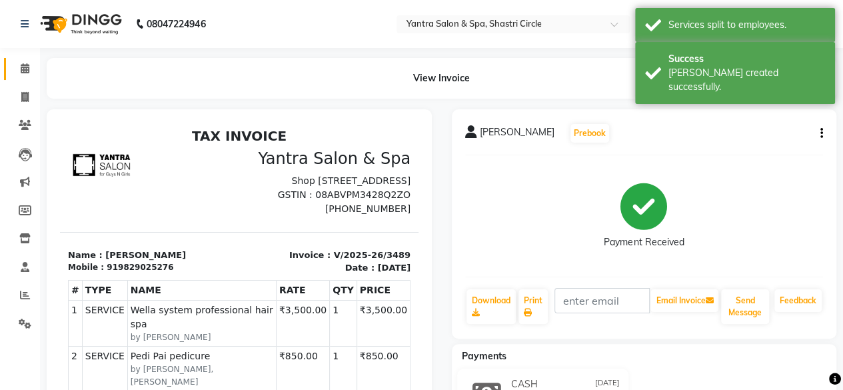
click at [11, 63] on link "Calendar" at bounding box center [20, 69] width 32 height 22
